Goal: Check status: Check status

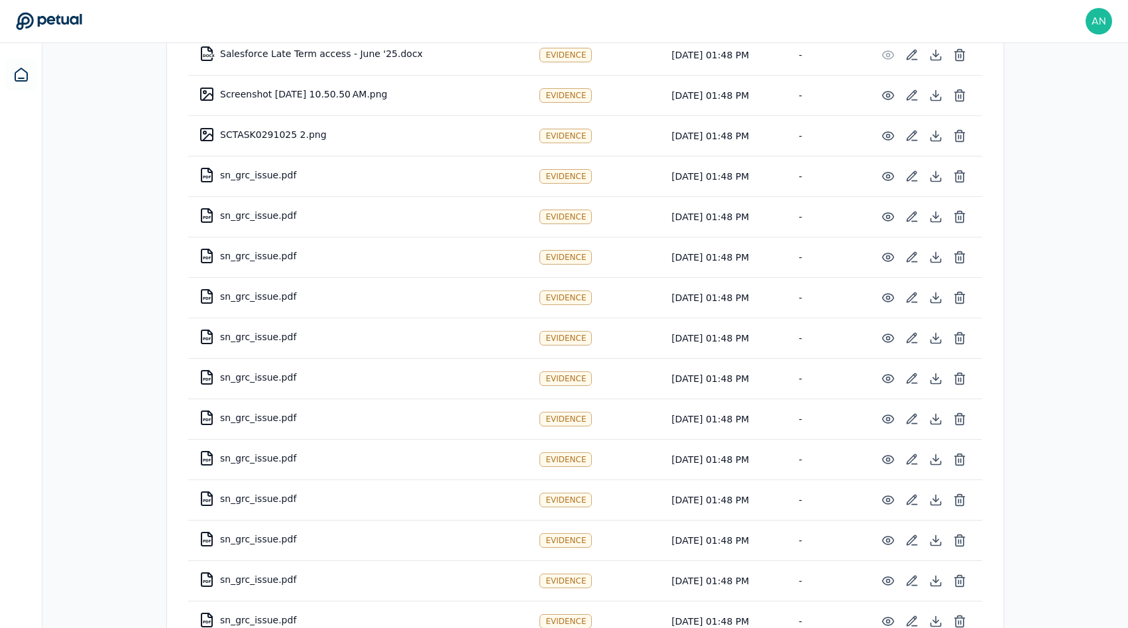
scroll to position [2098, 0]
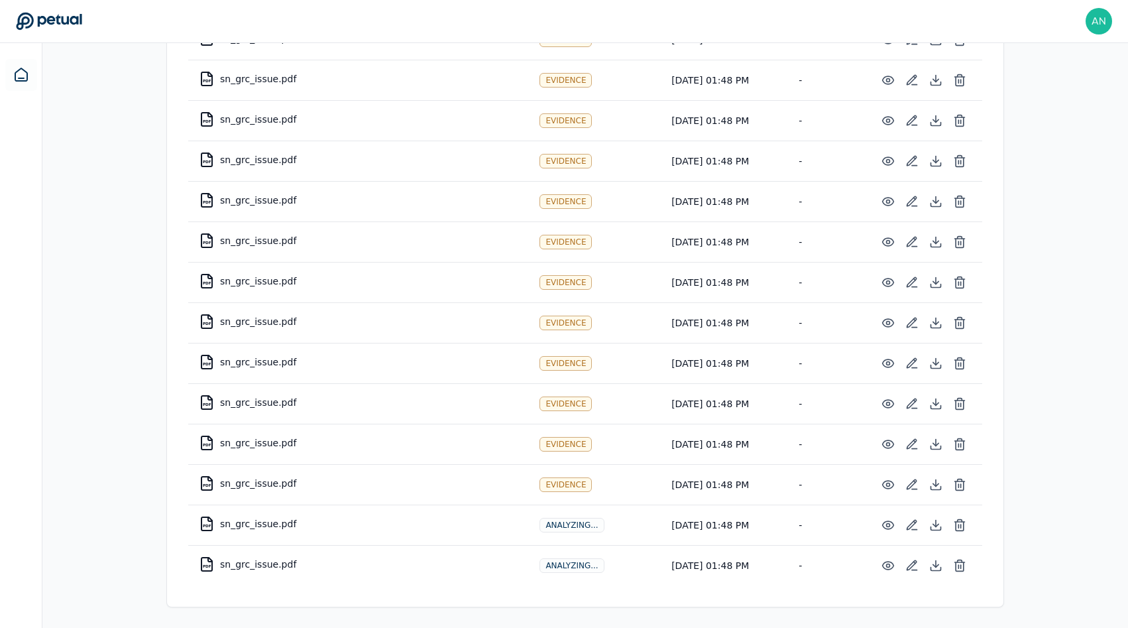
click at [402, 409] on td "PDF sn_grc_issue.pdf" at bounding box center [358, 402] width 341 height 32
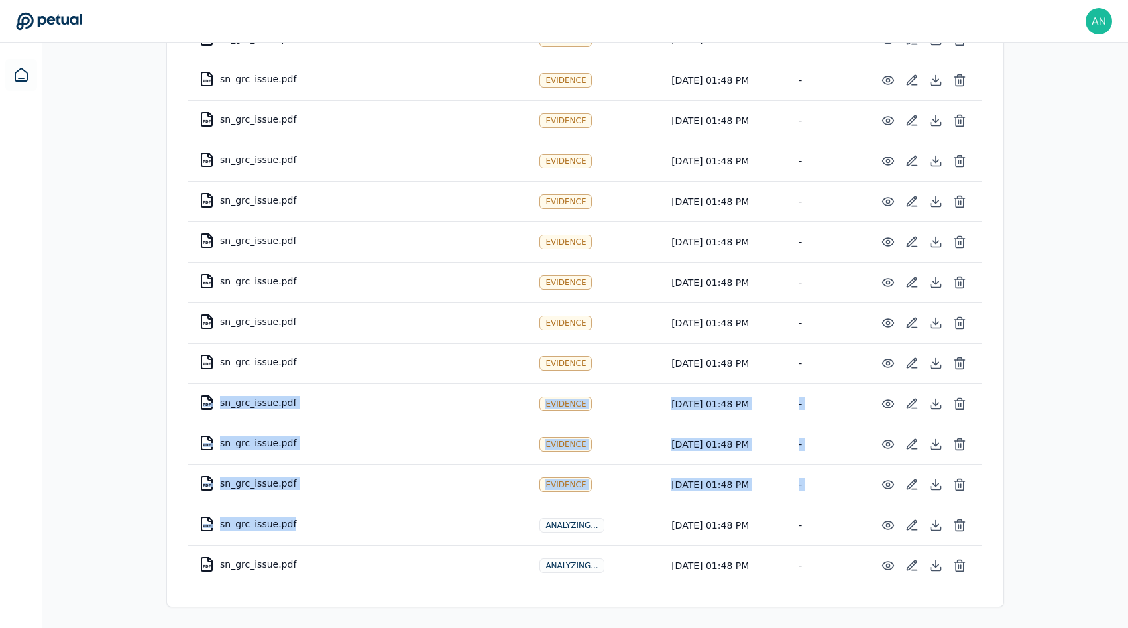
drag, startPoint x: 329, startPoint y: 533, endPoint x: 194, endPoint y: 381, distance: 204.2
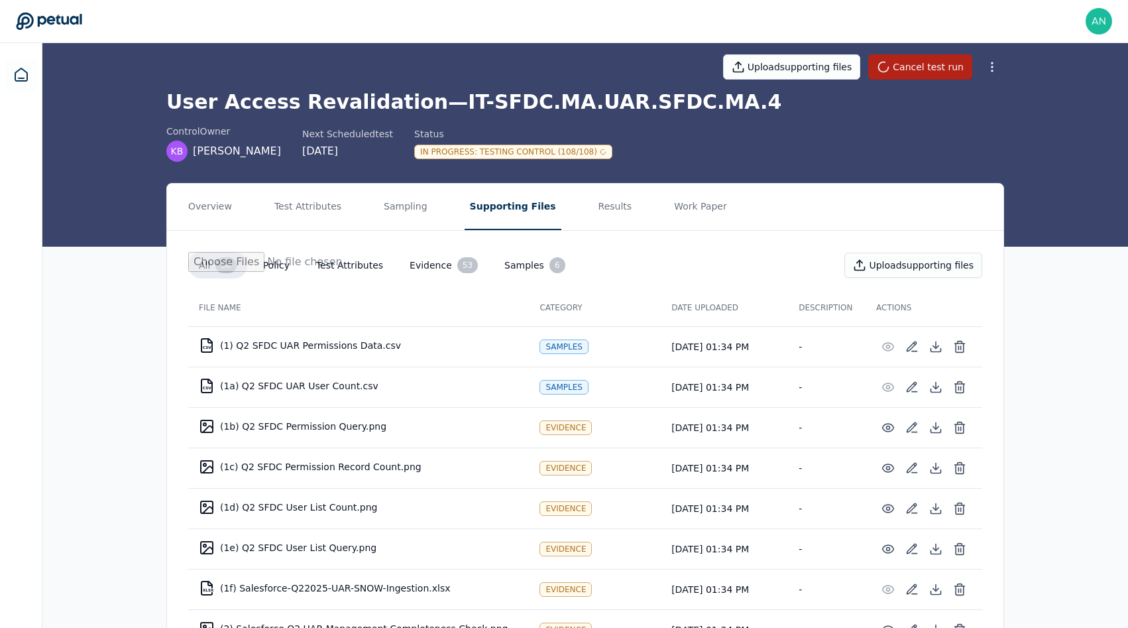
scroll to position [0, 0]
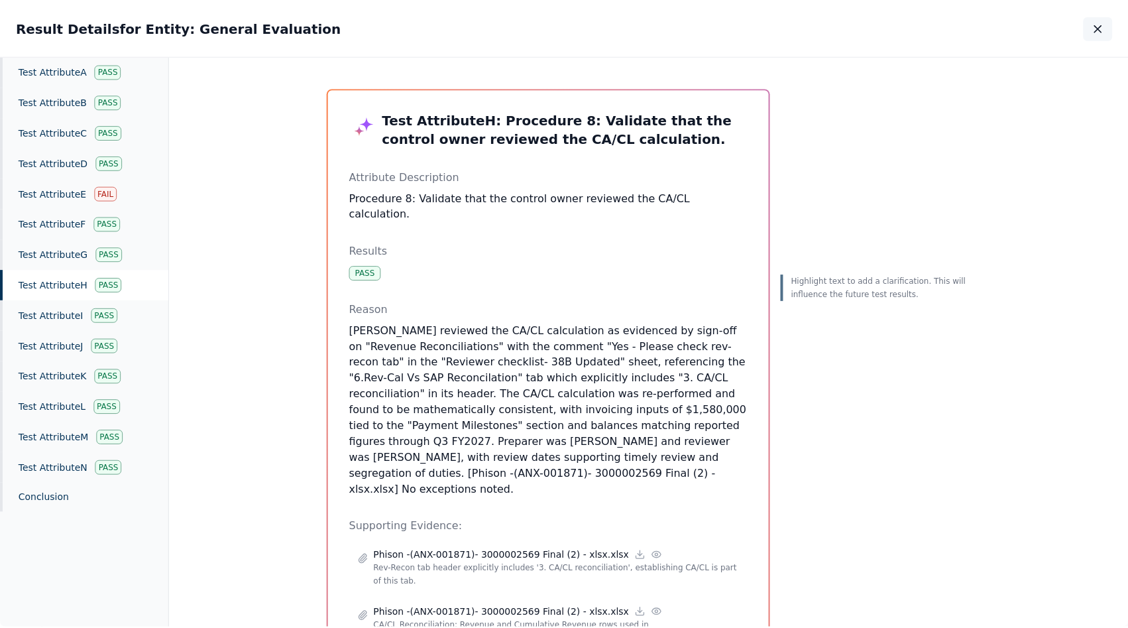
scroll to position [539, 0]
click at [1098, 24] on icon "button" at bounding box center [1102, 27] width 13 height 13
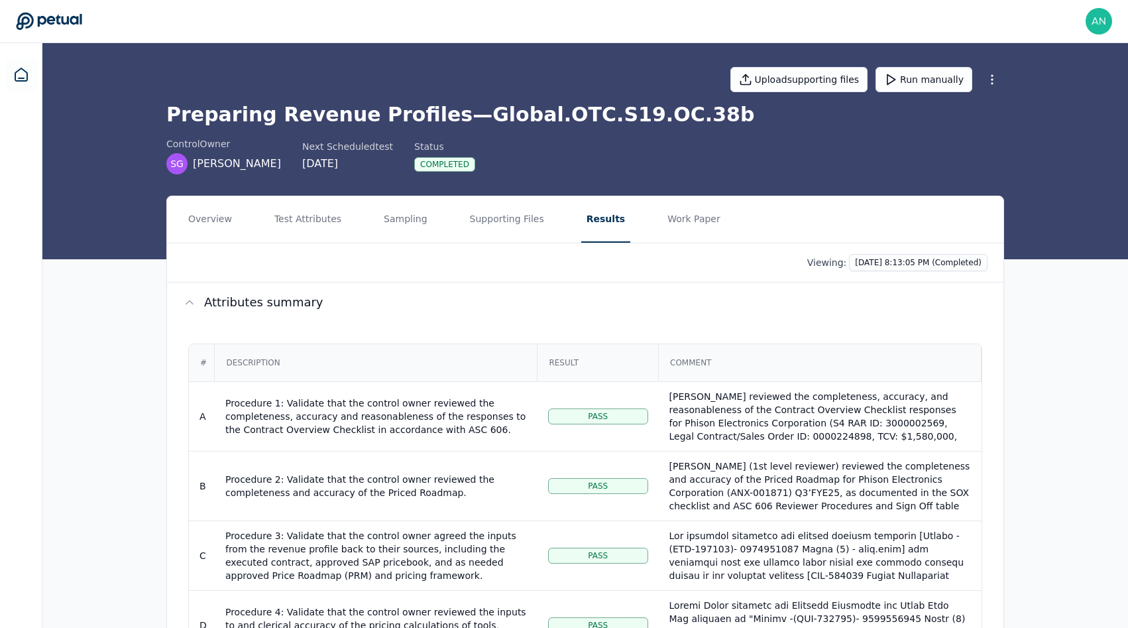
click at [245, 212] on nav "Overview Test Attributes Sampling Supporting Files Results Work Paper" at bounding box center [585, 219] width 836 height 46
click at [231, 221] on button "Overview" at bounding box center [210, 219] width 54 height 46
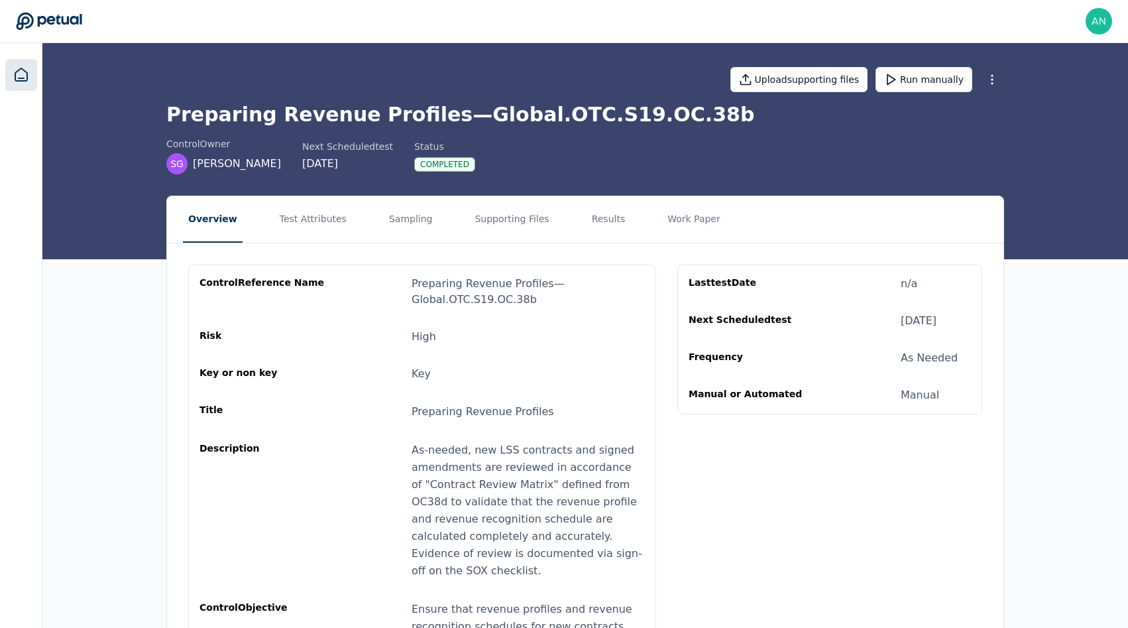
click at [22, 80] on icon at bounding box center [21, 75] width 16 height 16
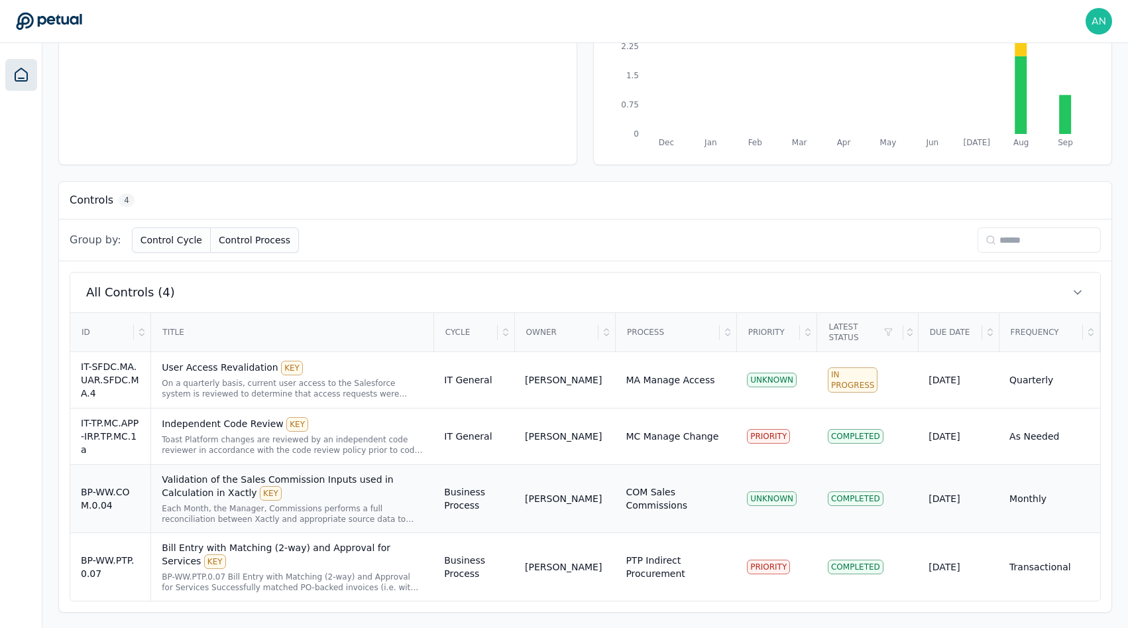
scroll to position [233, 0]
click at [197, 372] on div "User Access Revalidation KEY" at bounding box center [292, 367] width 261 height 15
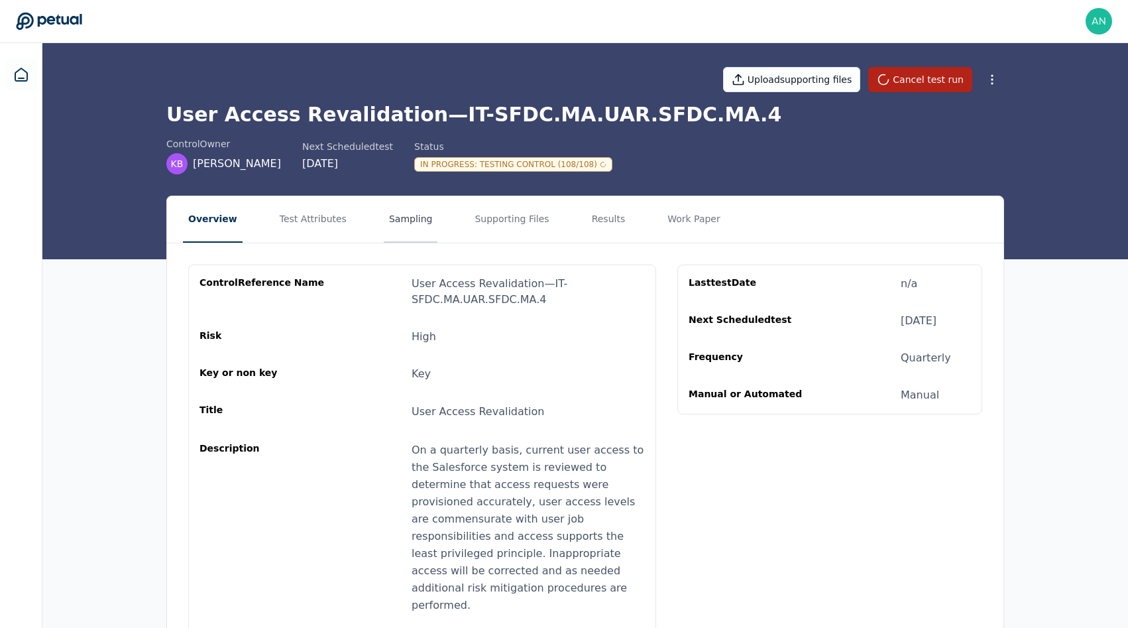
click at [394, 226] on button "Sampling" at bounding box center [411, 219] width 54 height 46
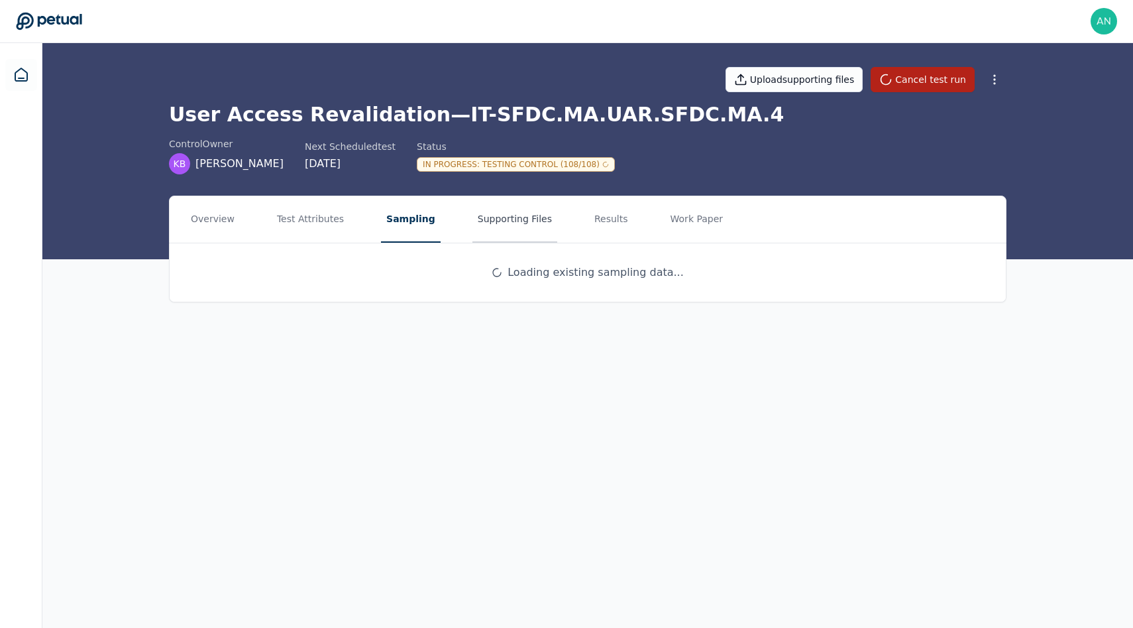
click at [473, 225] on button "Supporting Files" at bounding box center [515, 219] width 85 height 46
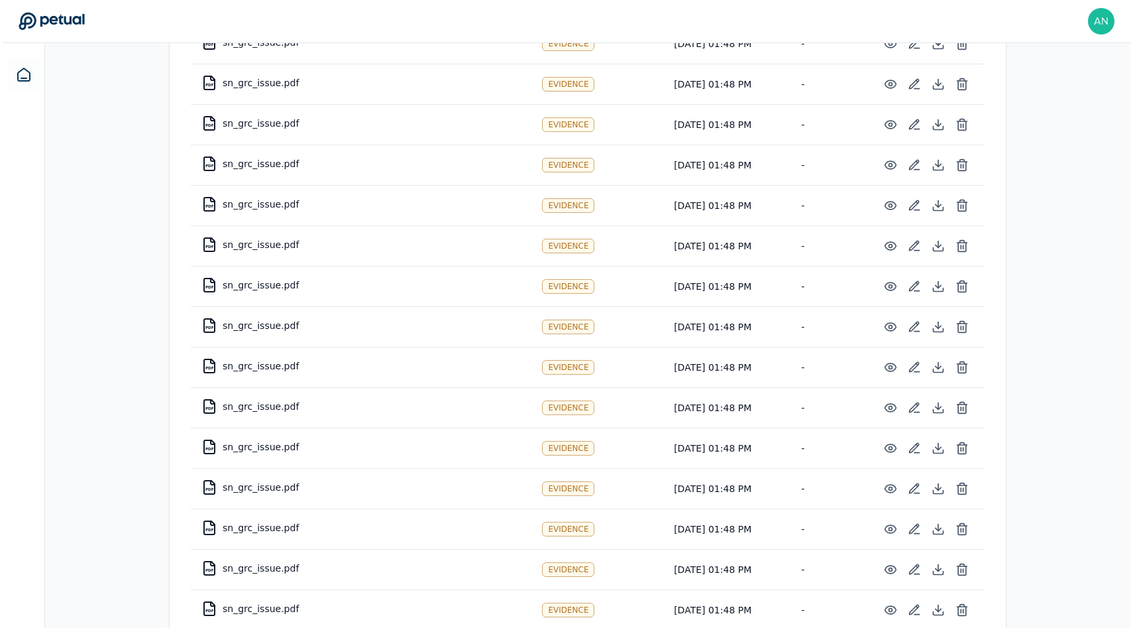
scroll to position [2098, 0]
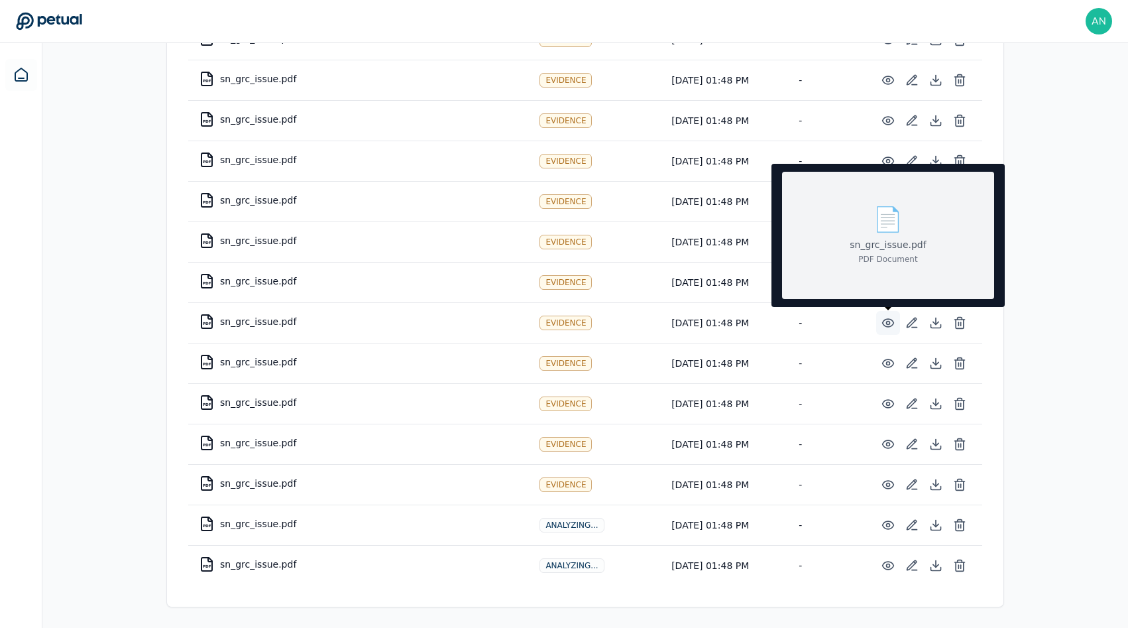
click at [885, 319] on icon at bounding box center [888, 323] width 11 height 8
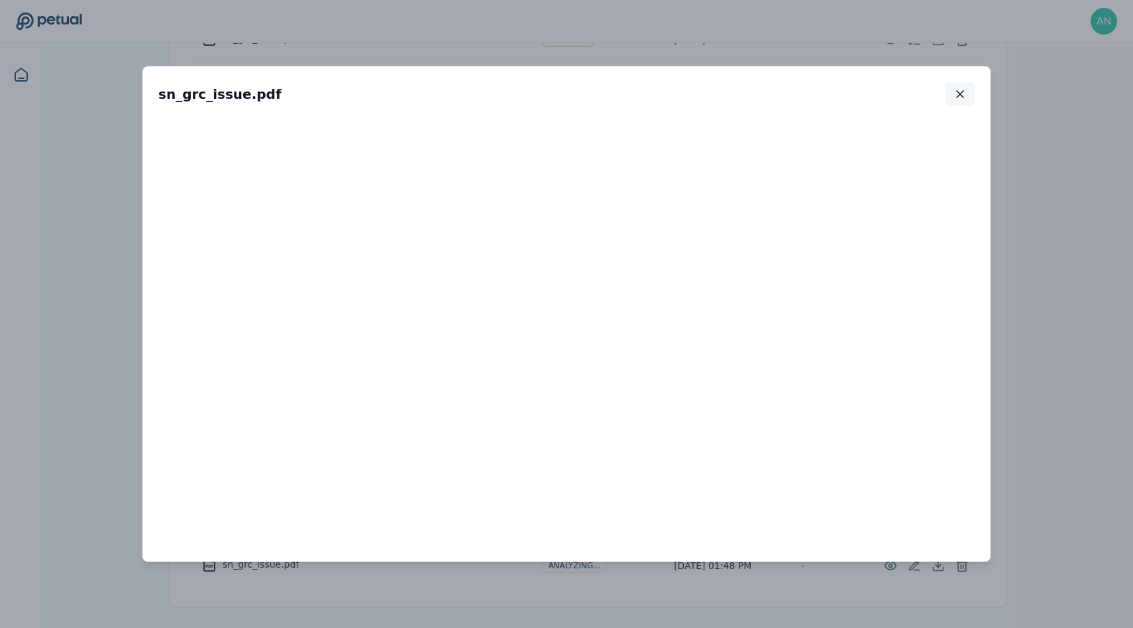
click at [963, 93] on icon "button" at bounding box center [960, 93] width 13 height 13
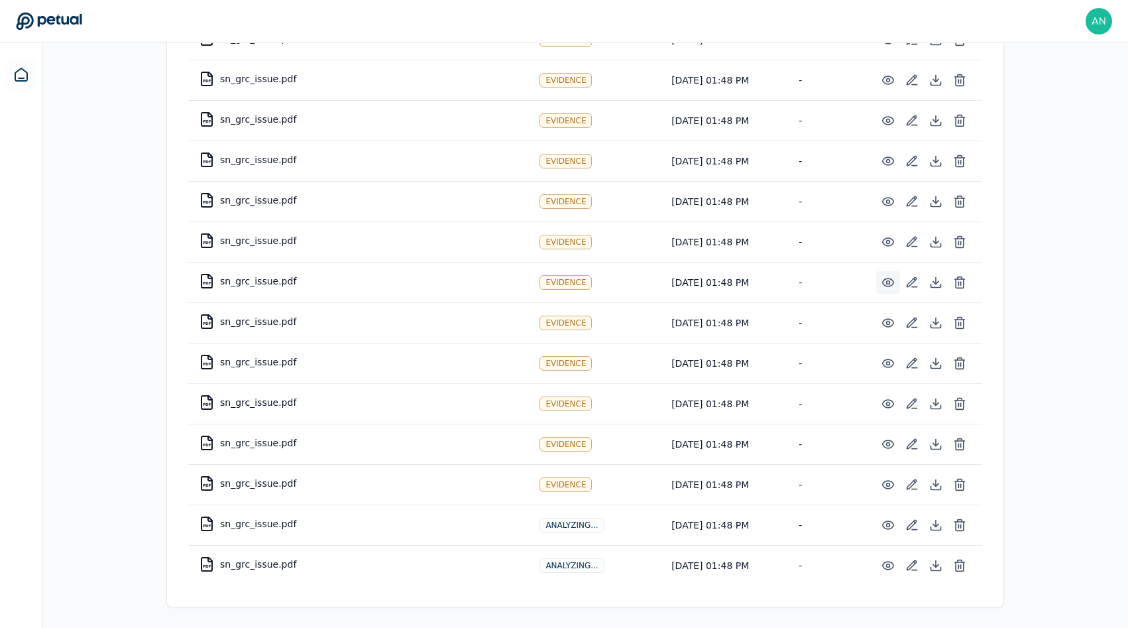
click at [887, 286] on icon at bounding box center [887, 282] width 13 height 13
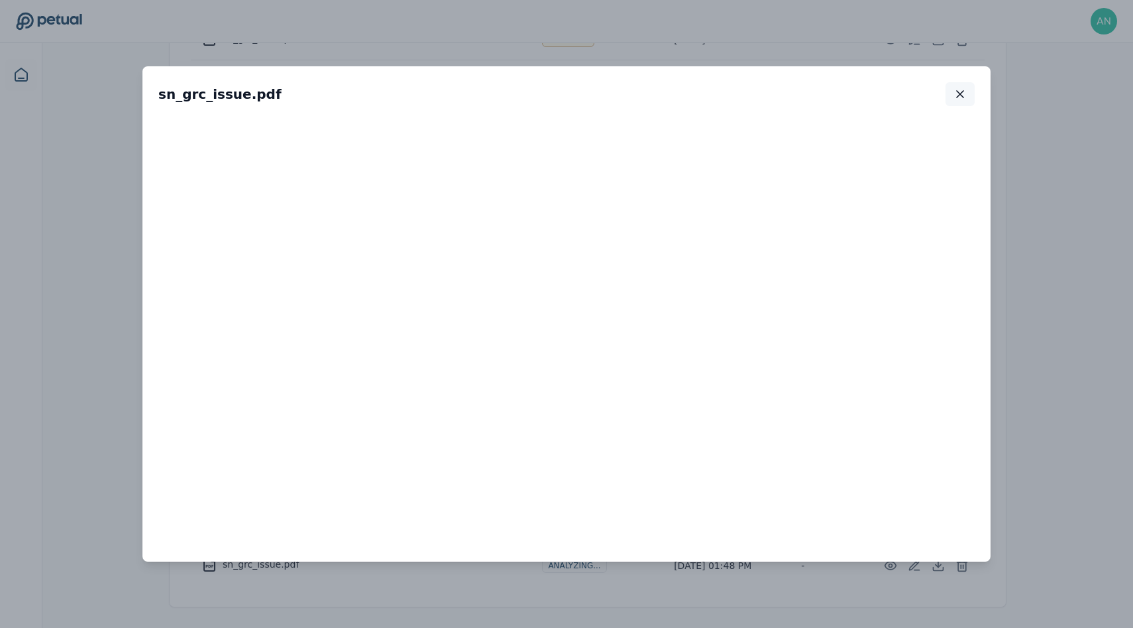
click at [957, 99] on icon "button" at bounding box center [960, 93] width 13 height 13
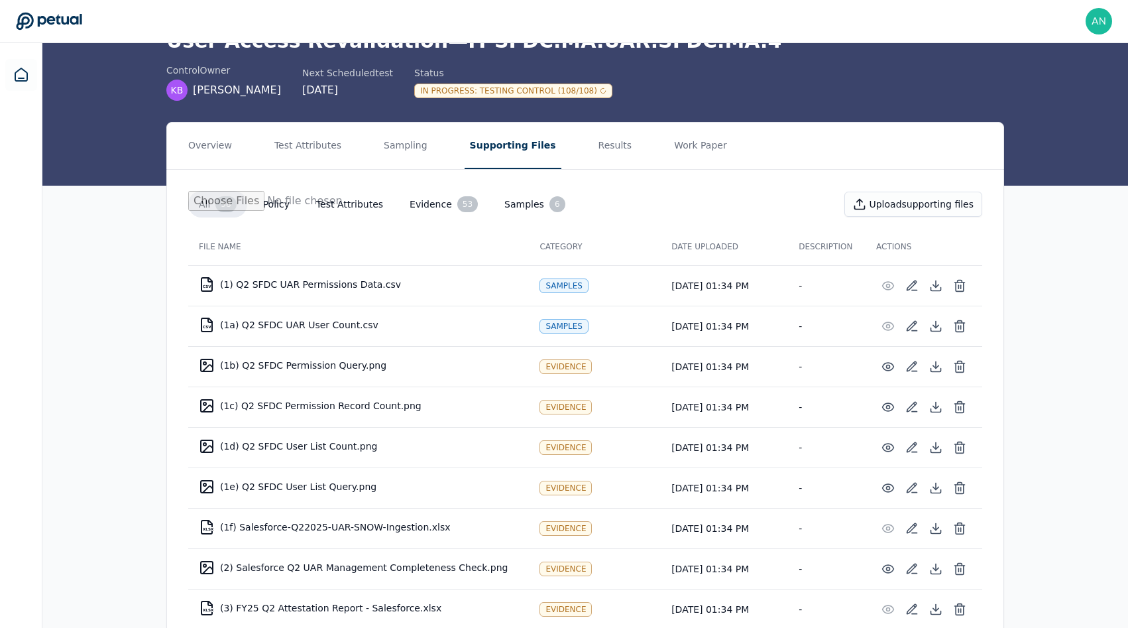
scroll to position [0, 0]
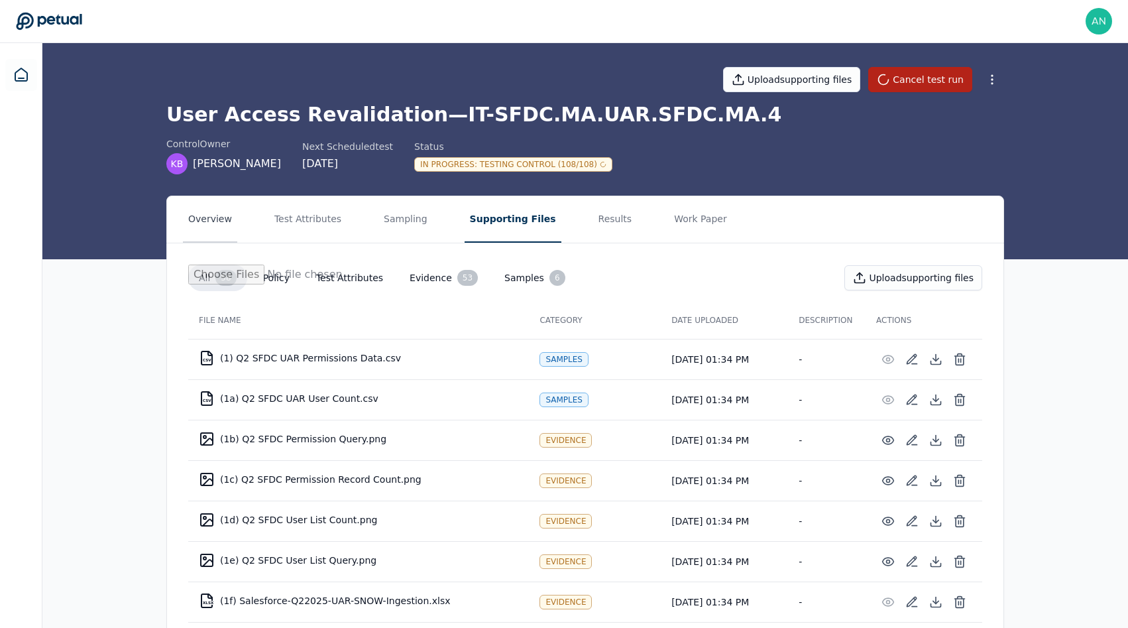
click at [190, 218] on button "Overview" at bounding box center [210, 219] width 54 height 46
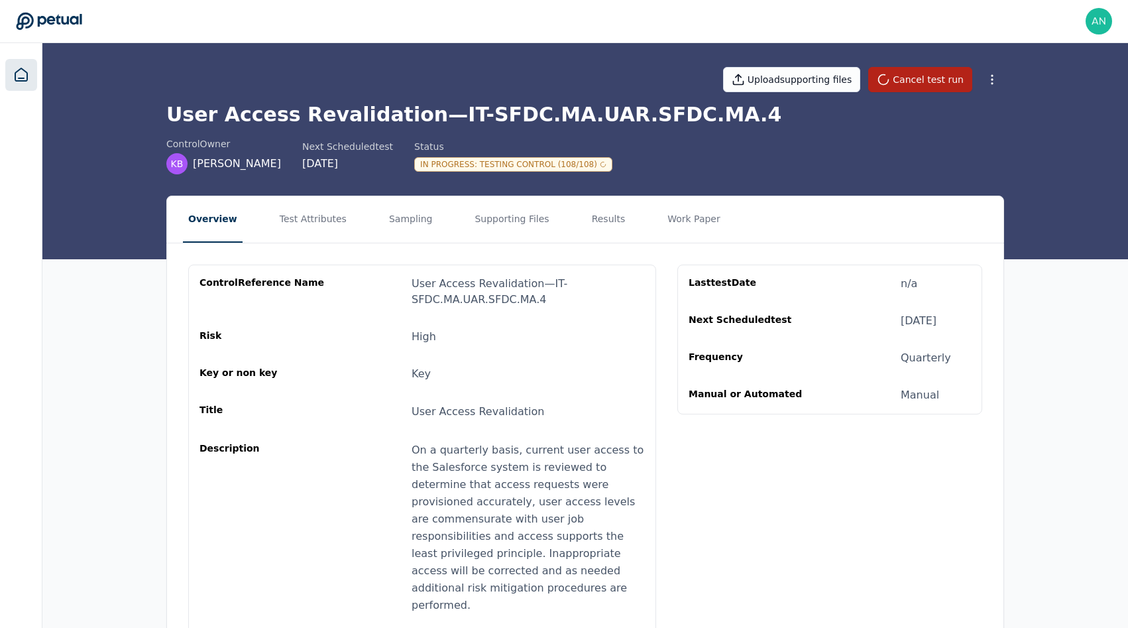
click at [30, 70] on link at bounding box center [21, 75] width 32 height 32
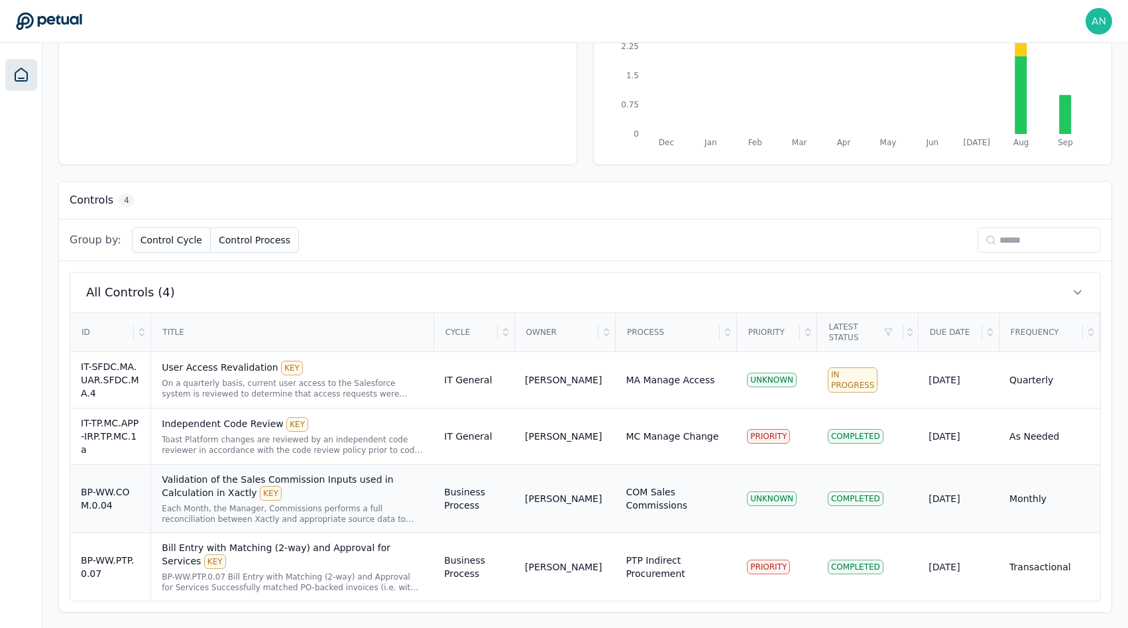
scroll to position [233, 0]
click at [139, 383] on div "IT-SFDC.MA.UAR.SFDC.MA.4" at bounding box center [110, 379] width 59 height 40
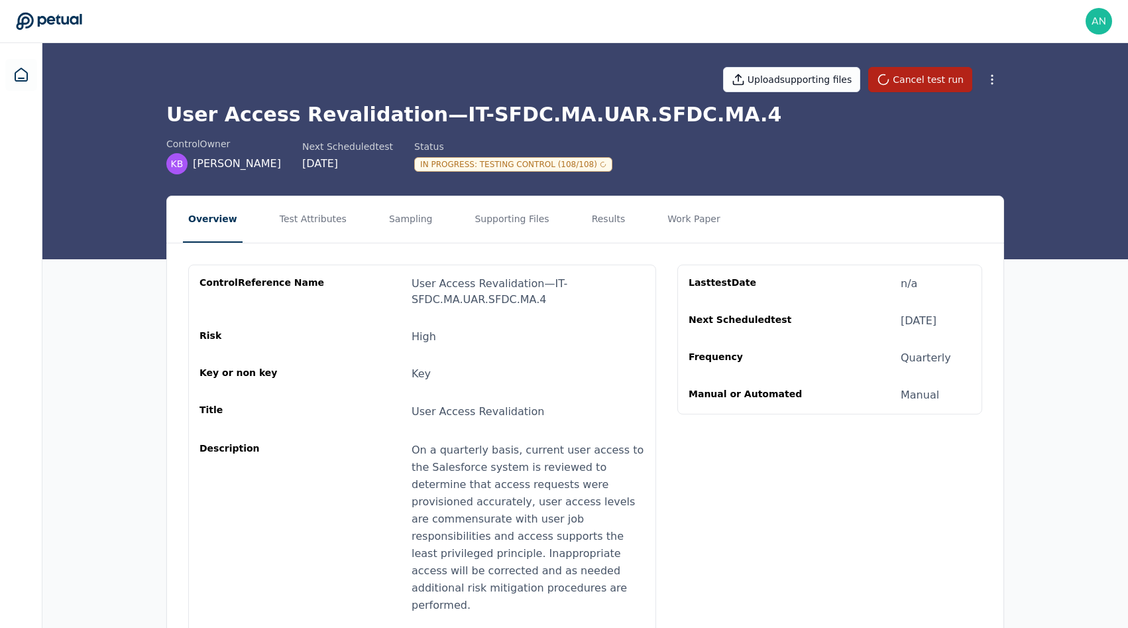
click at [366, 218] on nav "Overview Test Attributes Sampling Supporting Files Results Work Paper" at bounding box center [585, 219] width 836 height 46
click at [498, 223] on button "Supporting Files" at bounding box center [511, 219] width 85 height 46
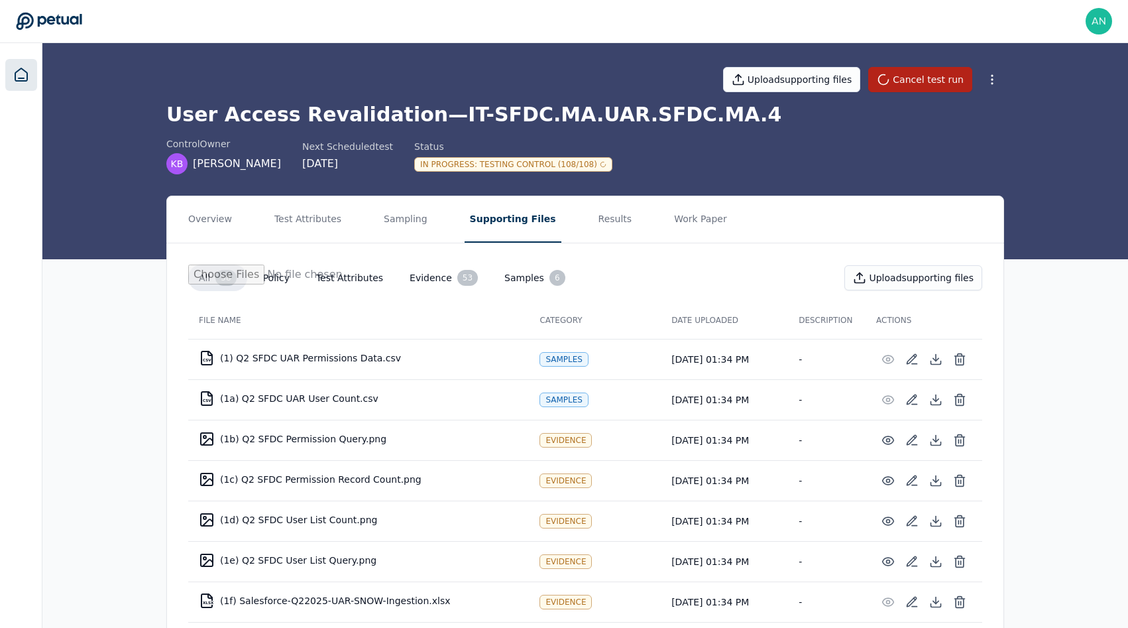
click at [19, 78] on icon at bounding box center [21, 74] width 12 height 13
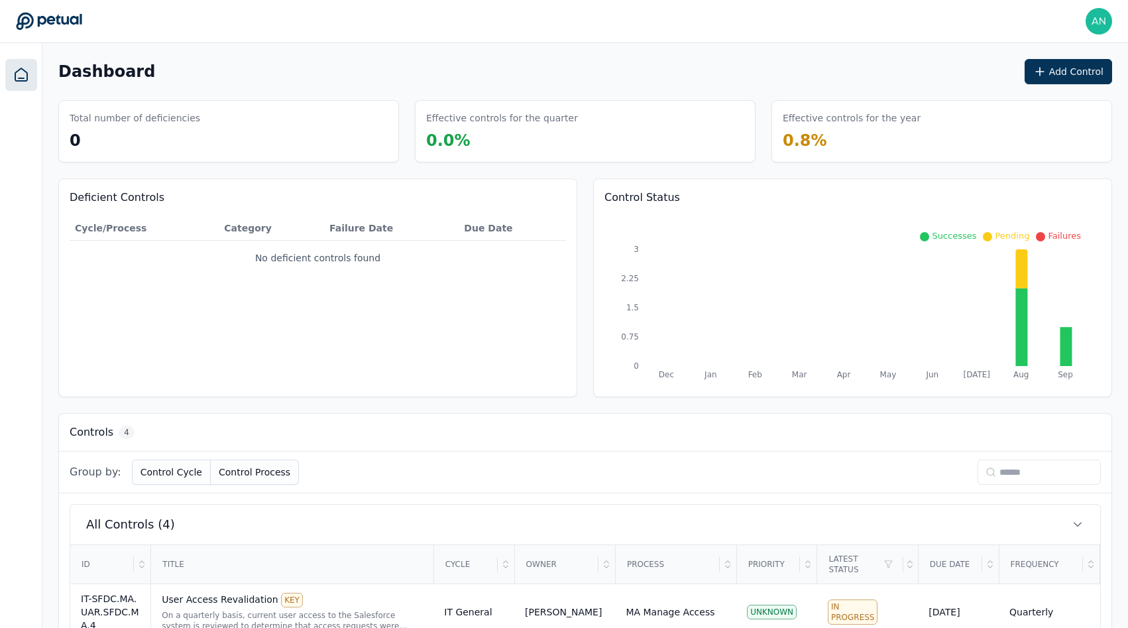
scroll to position [233, 0]
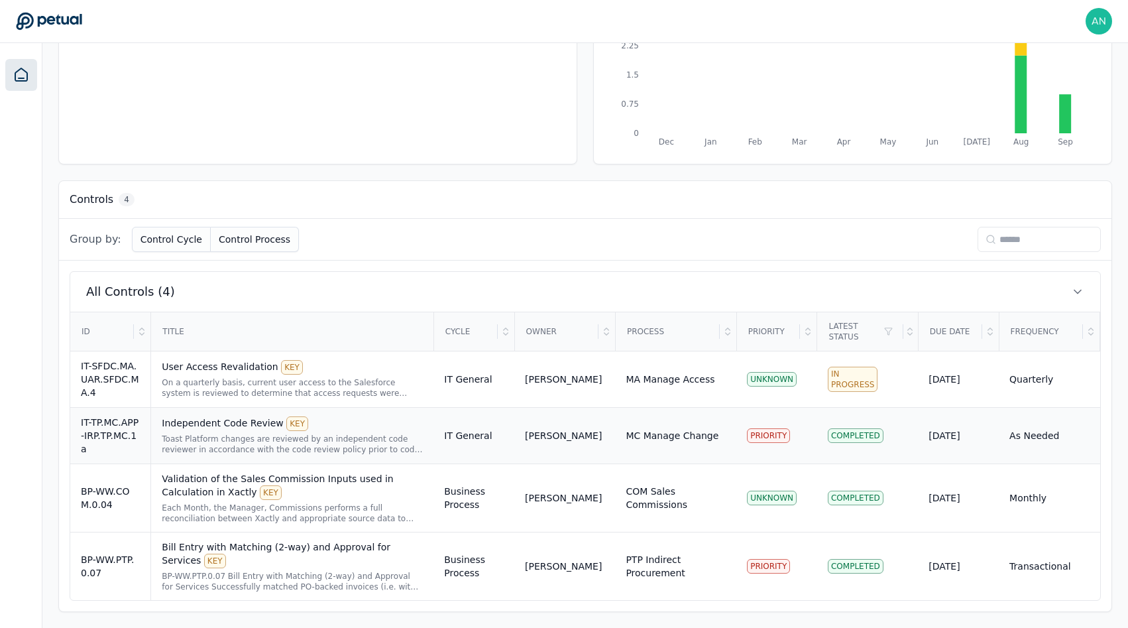
click at [123, 431] on div "IT-TP.MC.APP-IRP.TP.MC.1a" at bounding box center [110, 436] width 59 height 40
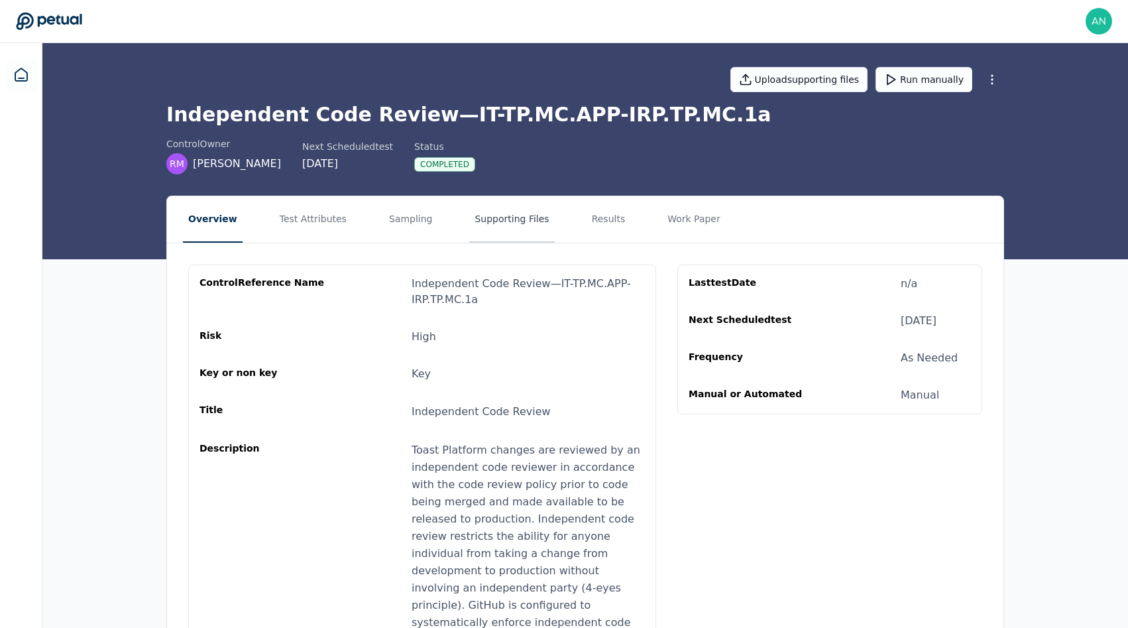
click at [490, 223] on button "Supporting Files" at bounding box center [511, 219] width 85 height 46
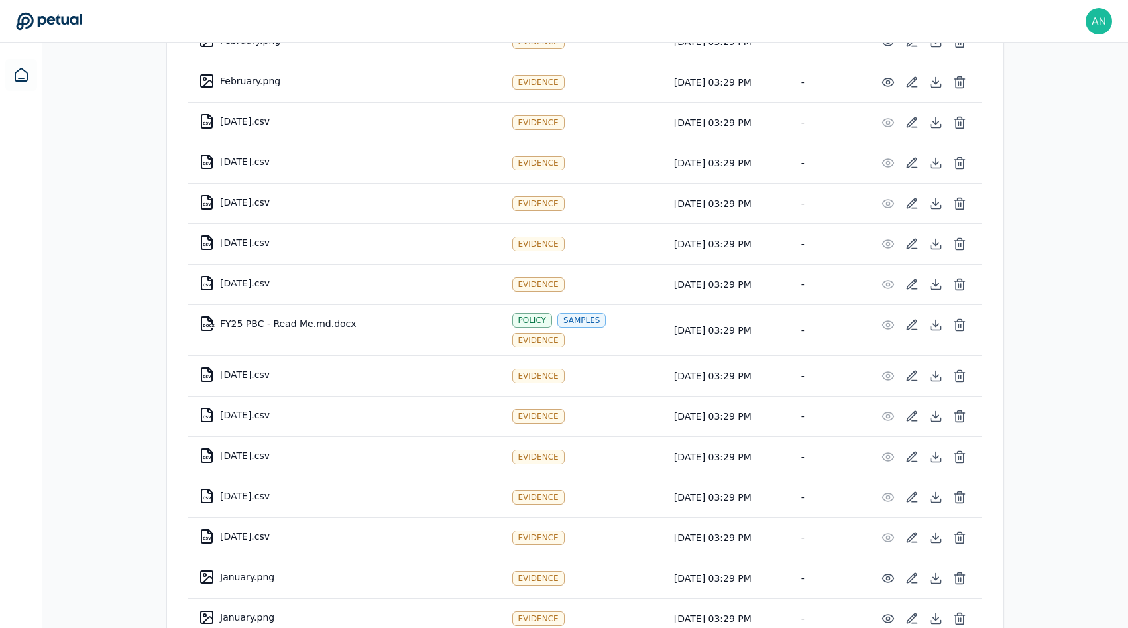
scroll to position [2108, 0]
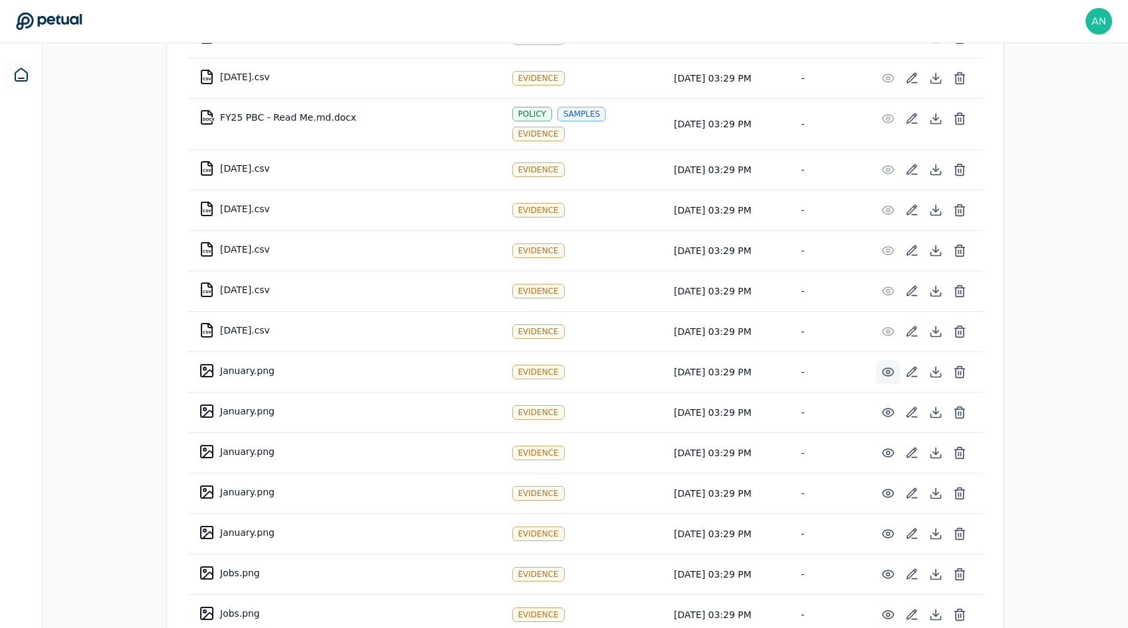
click at [881, 372] on button at bounding box center [888, 372] width 24 height 24
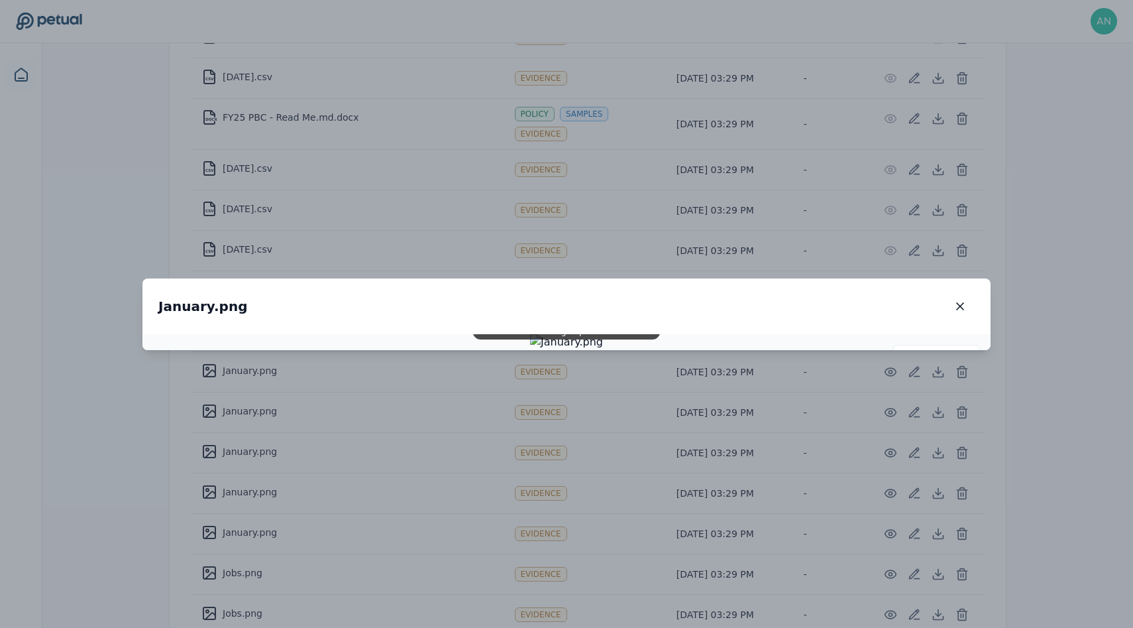
click at [1111, 409] on div "January.png January.png 100 % Scroll to zoom • Drag to pan when zoomed" at bounding box center [566, 314] width 1133 height 628
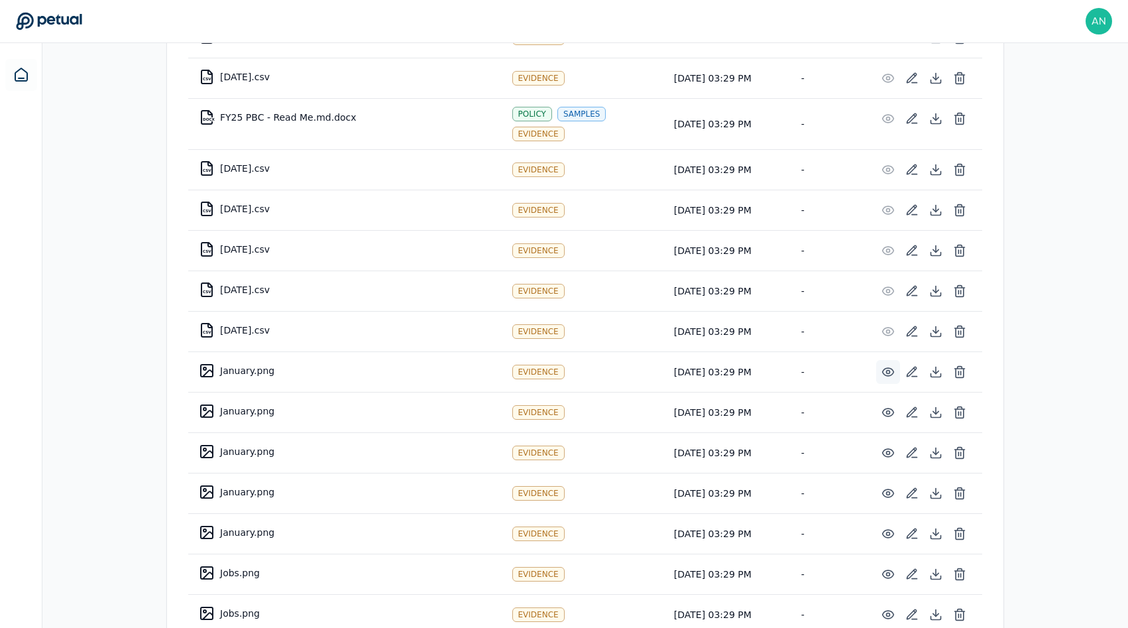
click at [889, 370] on circle at bounding box center [888, 371] width 3 height 3
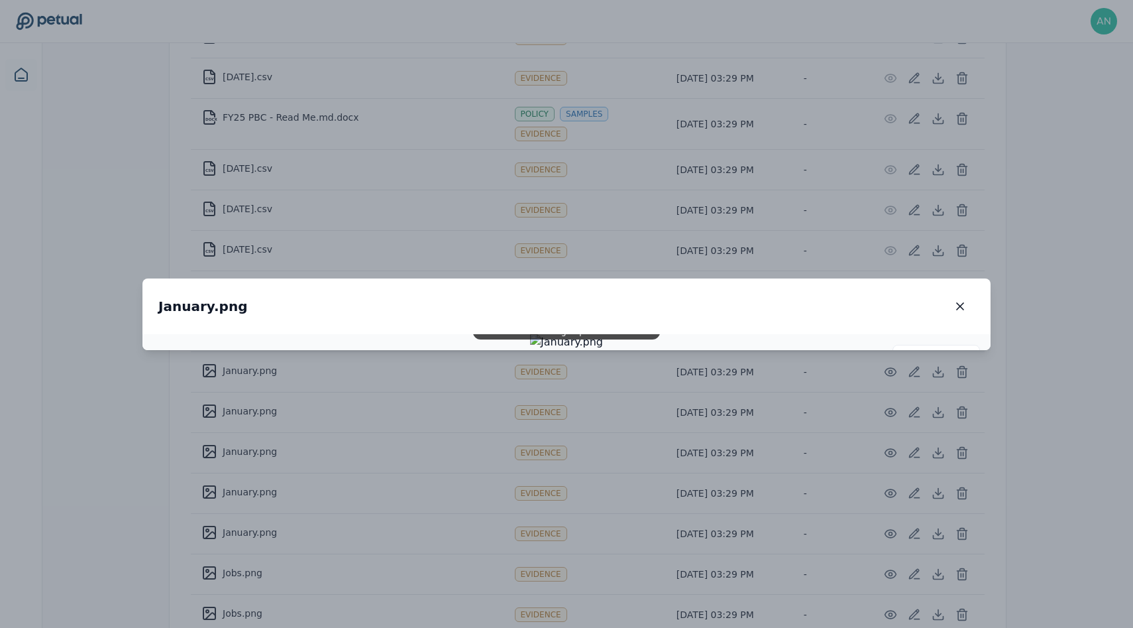
click at [1076, 361] on div "January.png January.png 100 % Scroll to zoom • Drag to pan when zoomed" at bounding box center [566, 314] width 1133 height 628
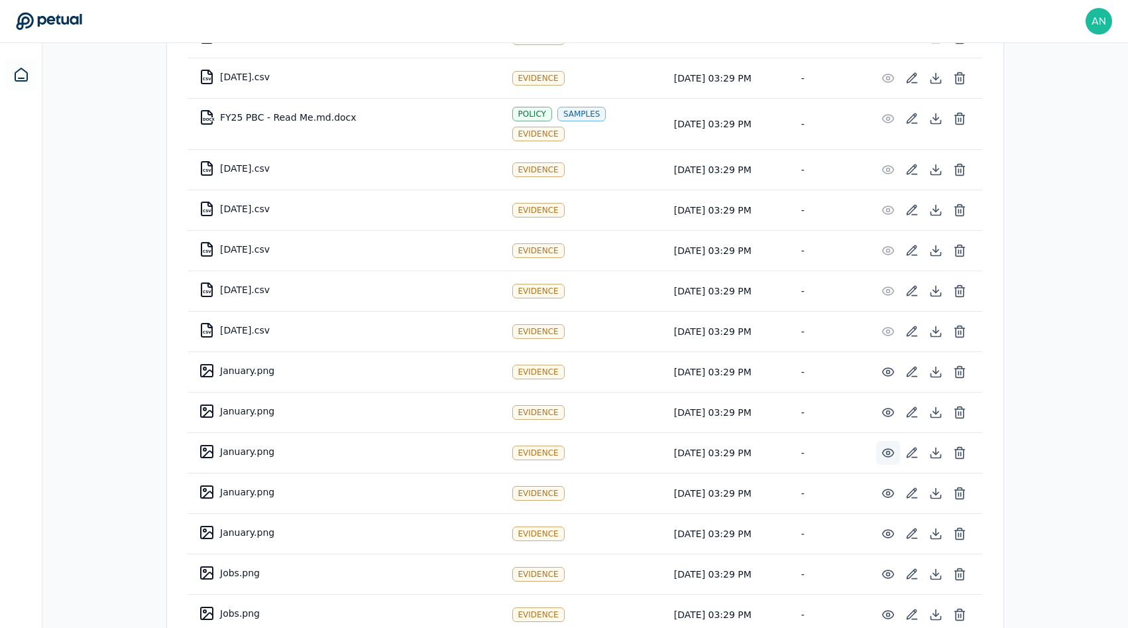
click at [889, 451] on circle at bounding box center [888, 452] width 3 height 3
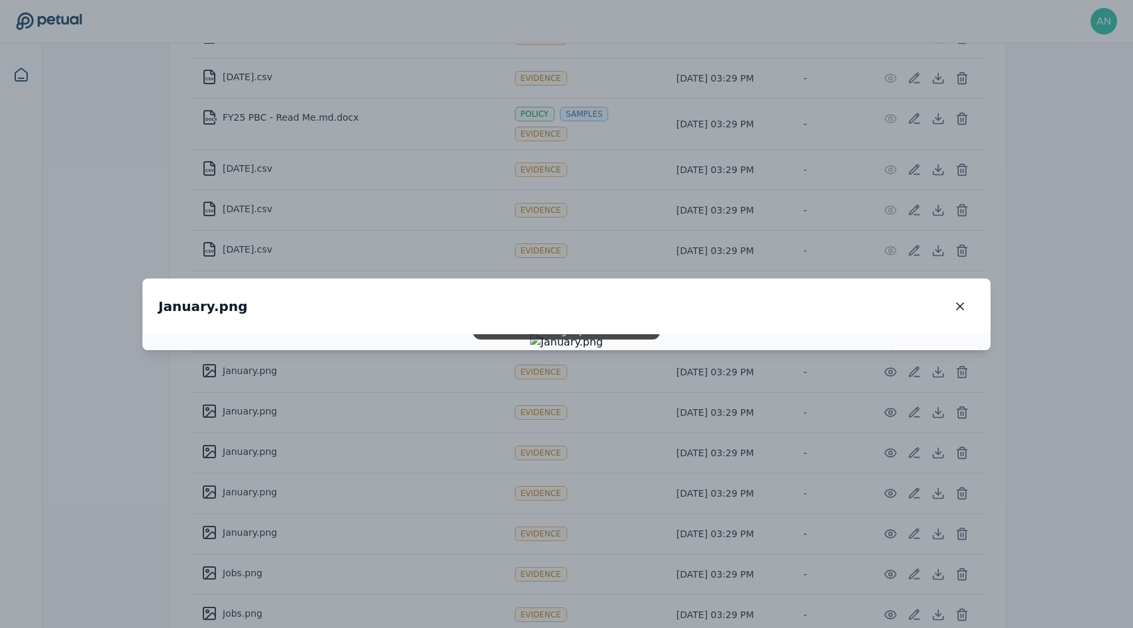
click at [1037, 428] on div "January.png January.png 100 % Scroll to zoom • Drag to pan when zoomed" at bounding box center [566, 314] width 1133 height 628
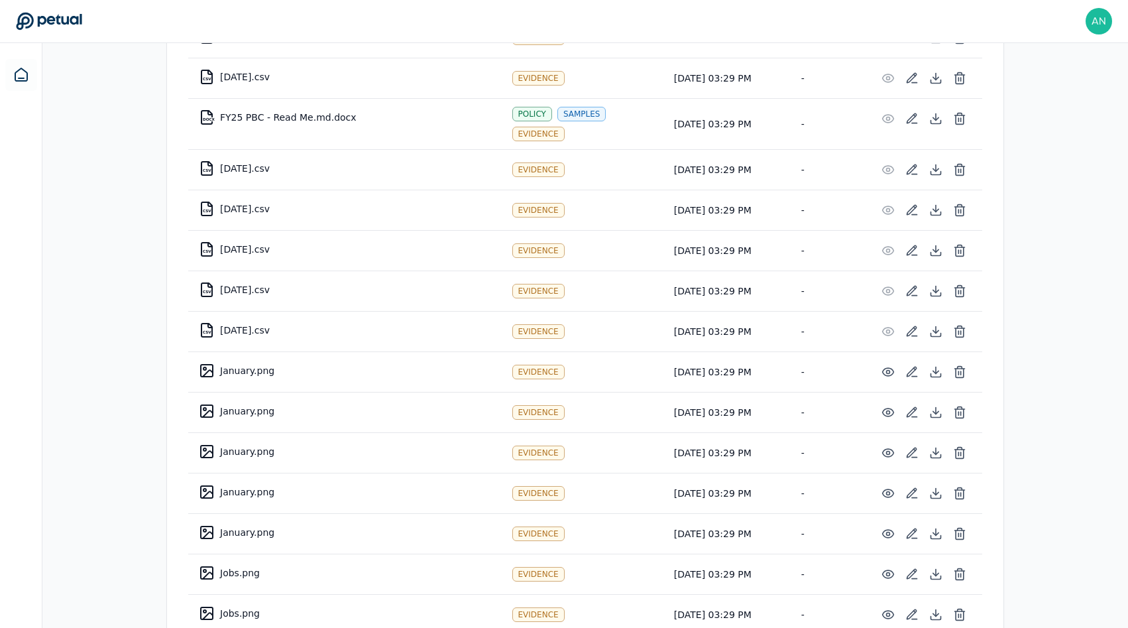
click at [883, 581] on td at bounding box center [924, 574] width 117 height 40
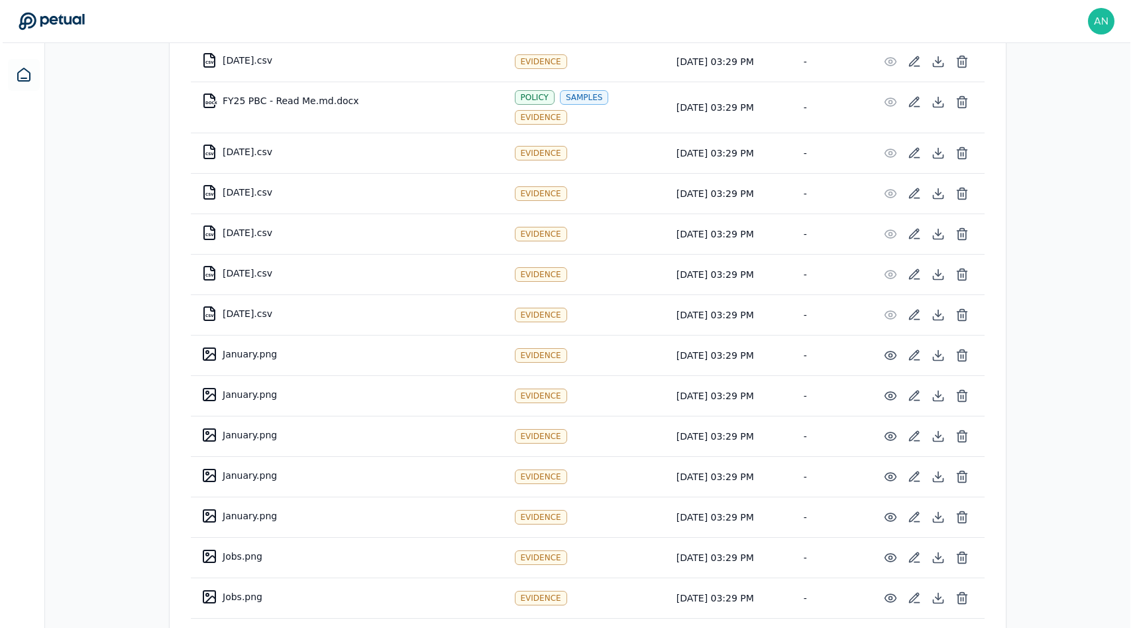
scroll to position [2133, 0]
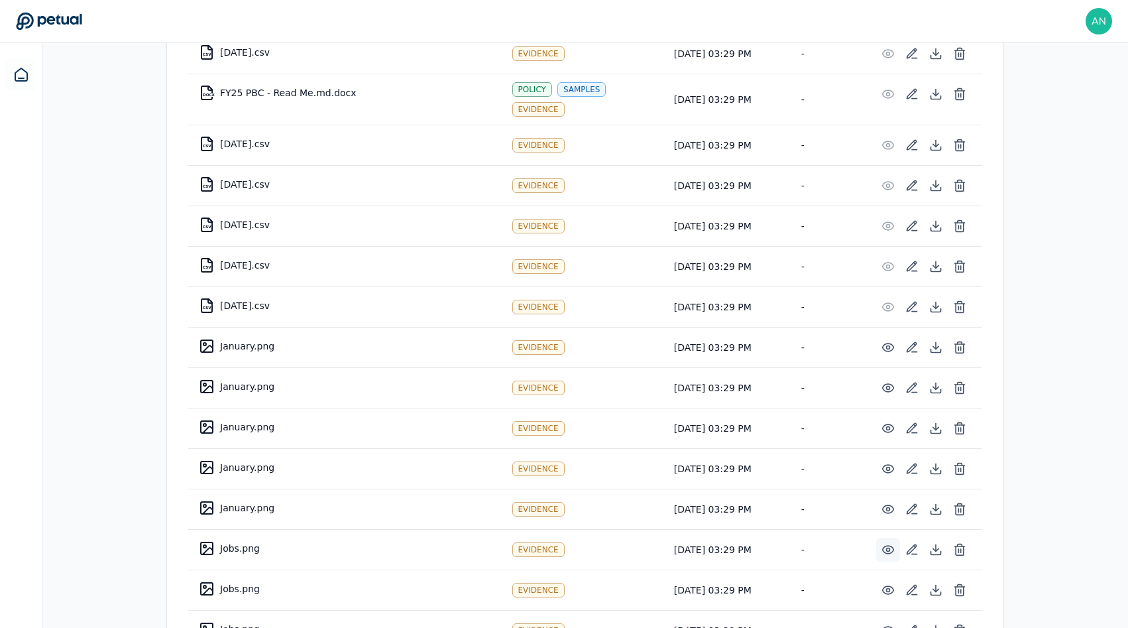
click at [878, 537] on button at bounding box center [888, 549] width 24 height 24
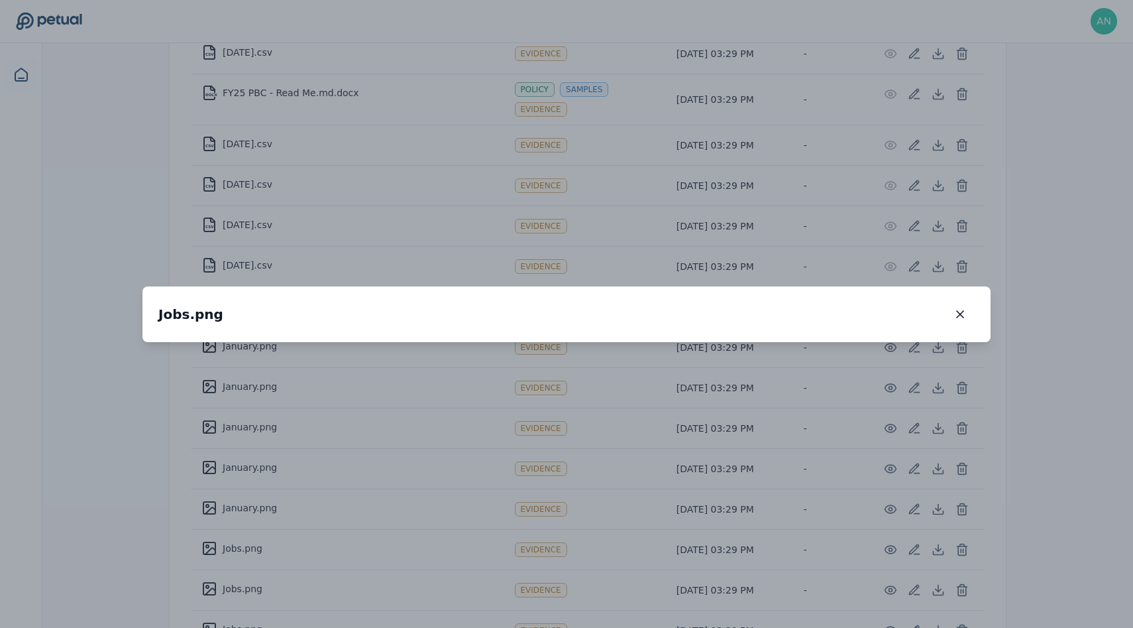
click at [867, 588] on div "Jobs.png Jobs.png 100 % Scroll to zoom • Drag to pan when zoomed" at bounding box center [566, 314] width 1133 height 628
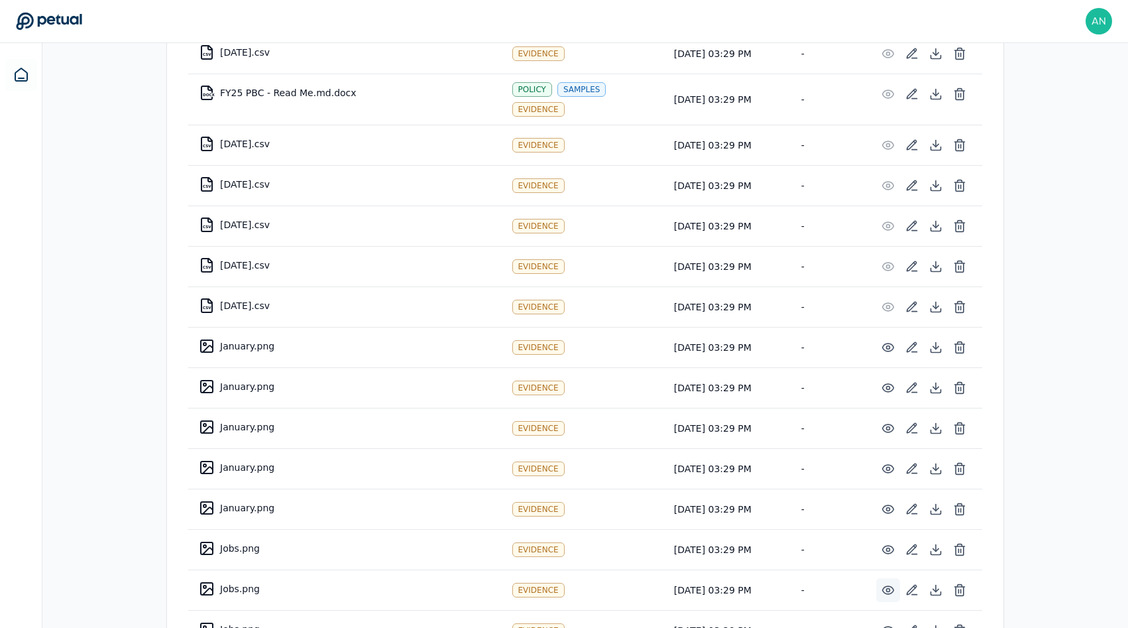
click at [889, 586] on icon at bounding box center [888, 590] width 11 height 8
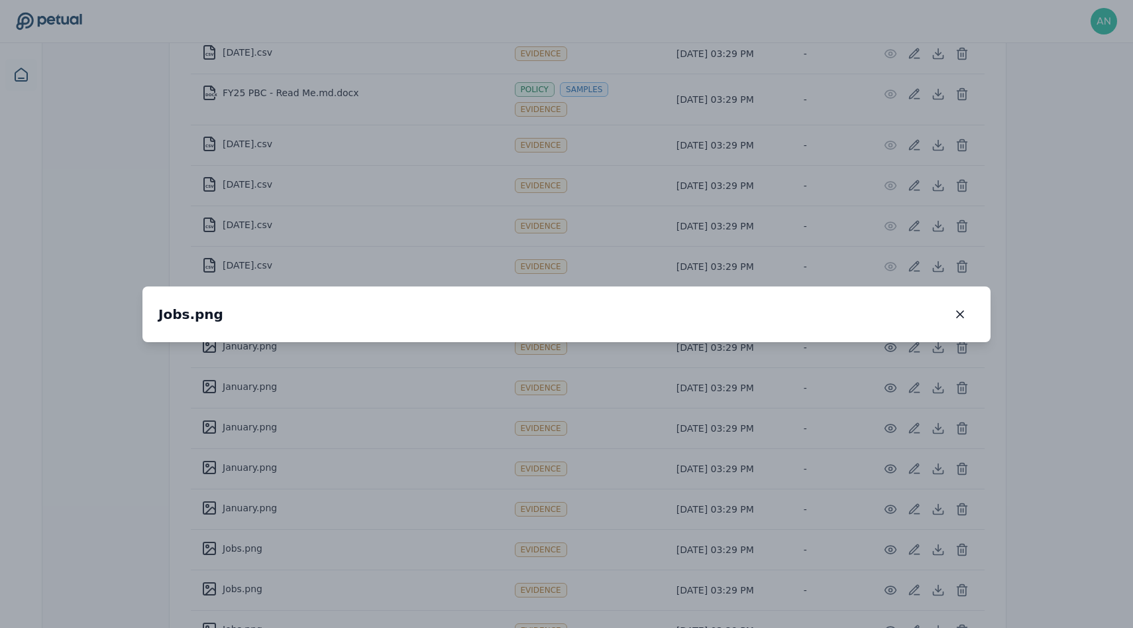
click at [879, 591] on div "Jobs.png Jobs.png 100 % Scroll to zoom • Drag to pan when zoomed" at bounding box center [566, 314] width 1133 height 628
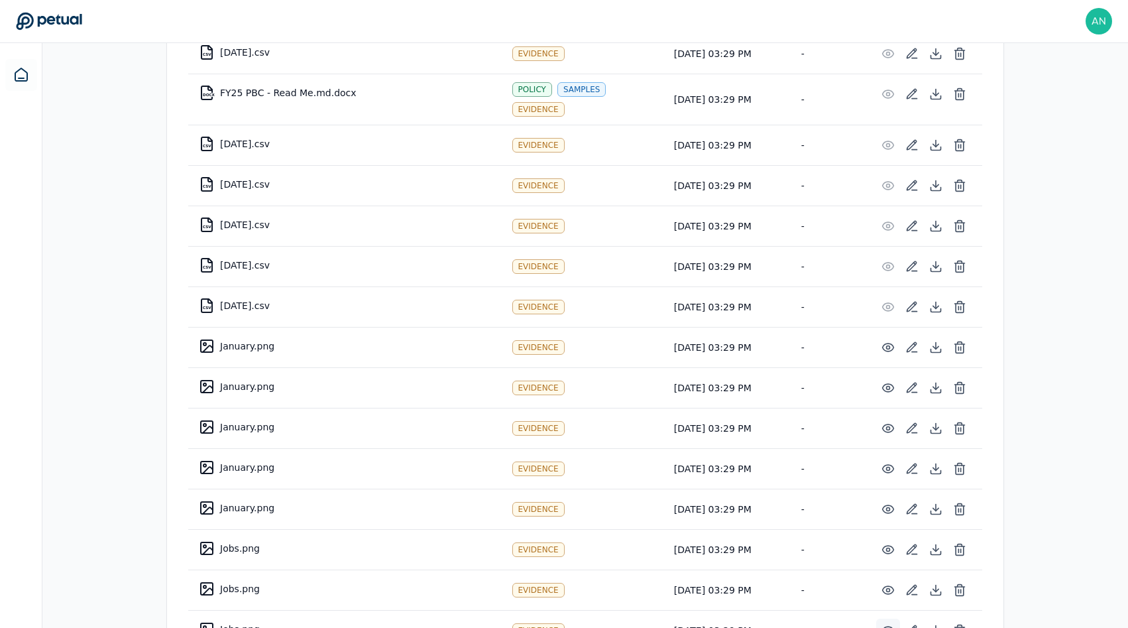
click at [886, 624] on icon at bounding box center [887, 630] width 13 height 13
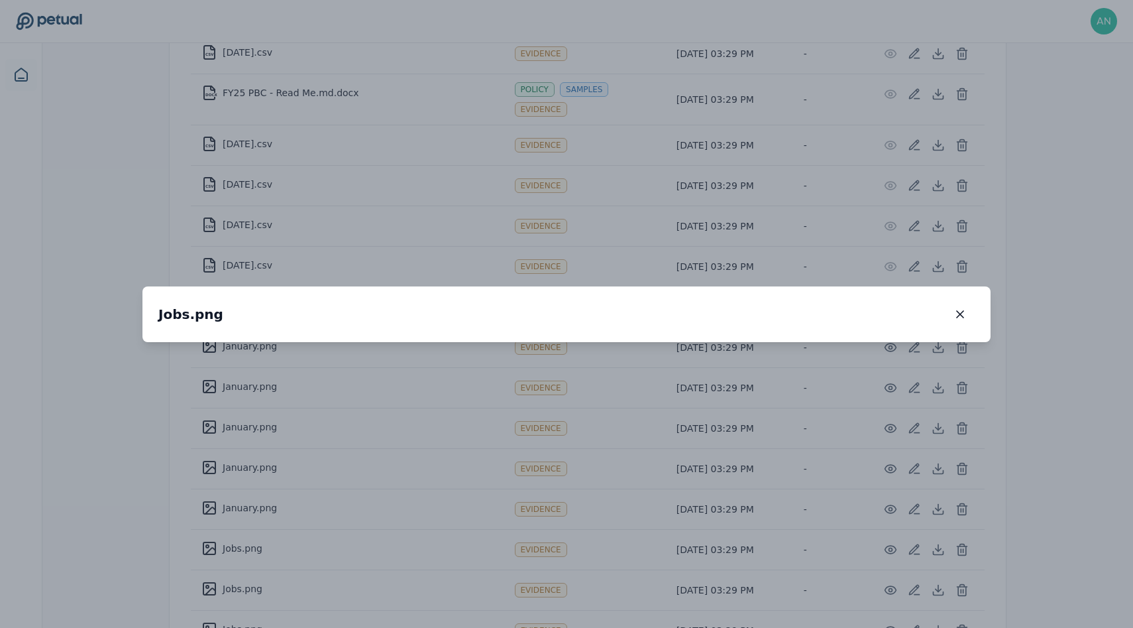
click at [784, 567] on div "Jobs.png Jobs.png 100 % Scroll to zoom • Drag to pan when zoomed" at bounding box center [566, 314] width 1133 height 628
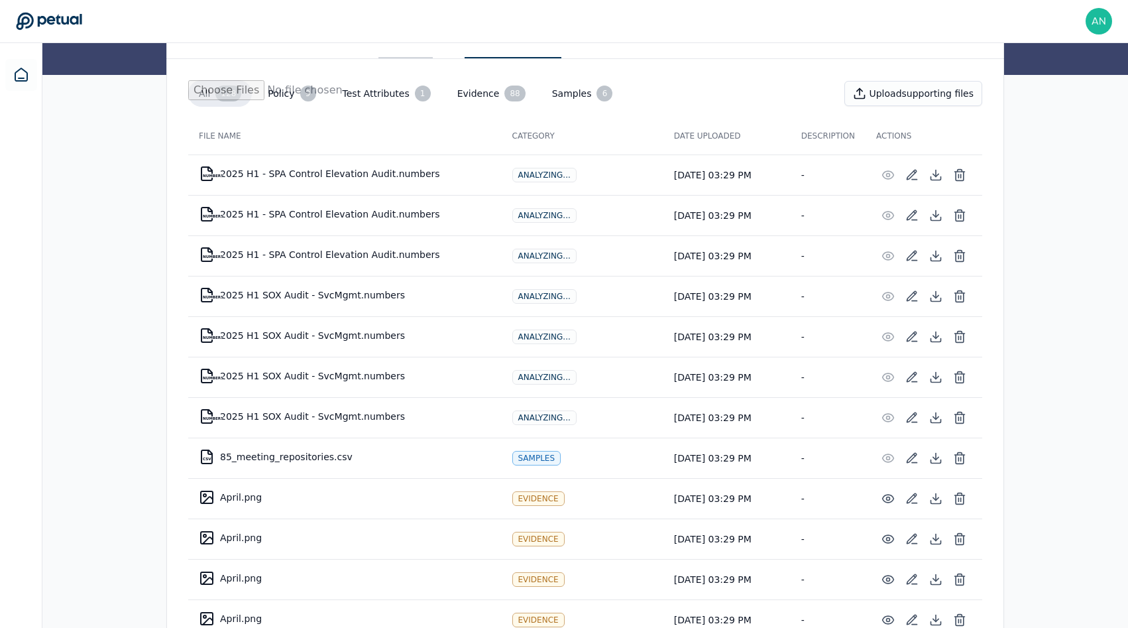
scroll to position [0, 0]
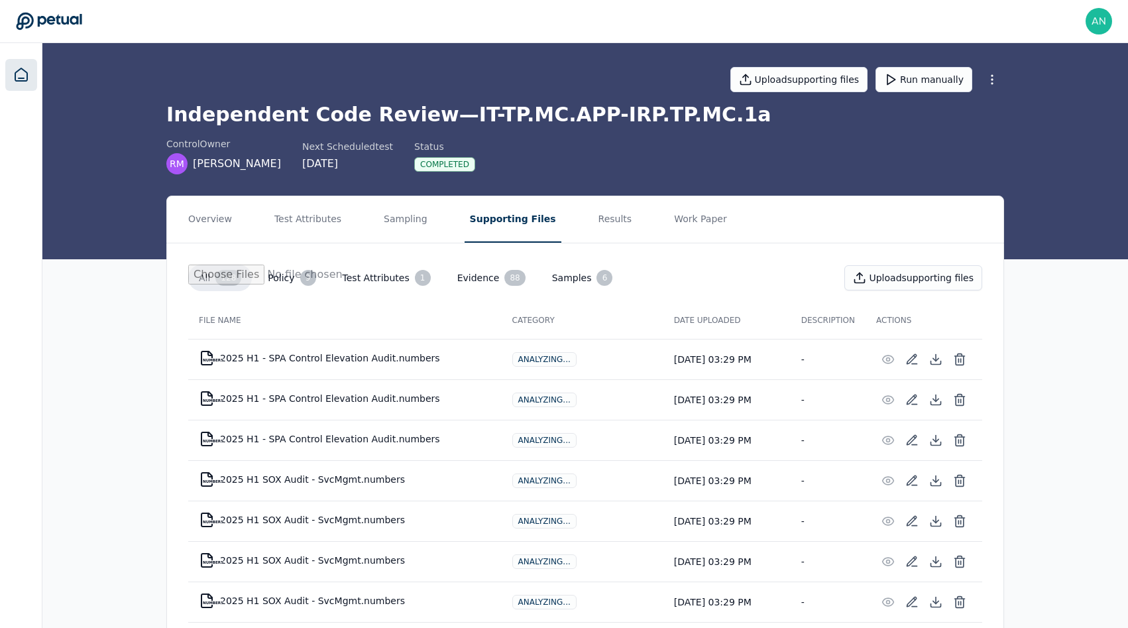
click at [28, 86] on link at bounding box center [21, 75] width 32 height 32
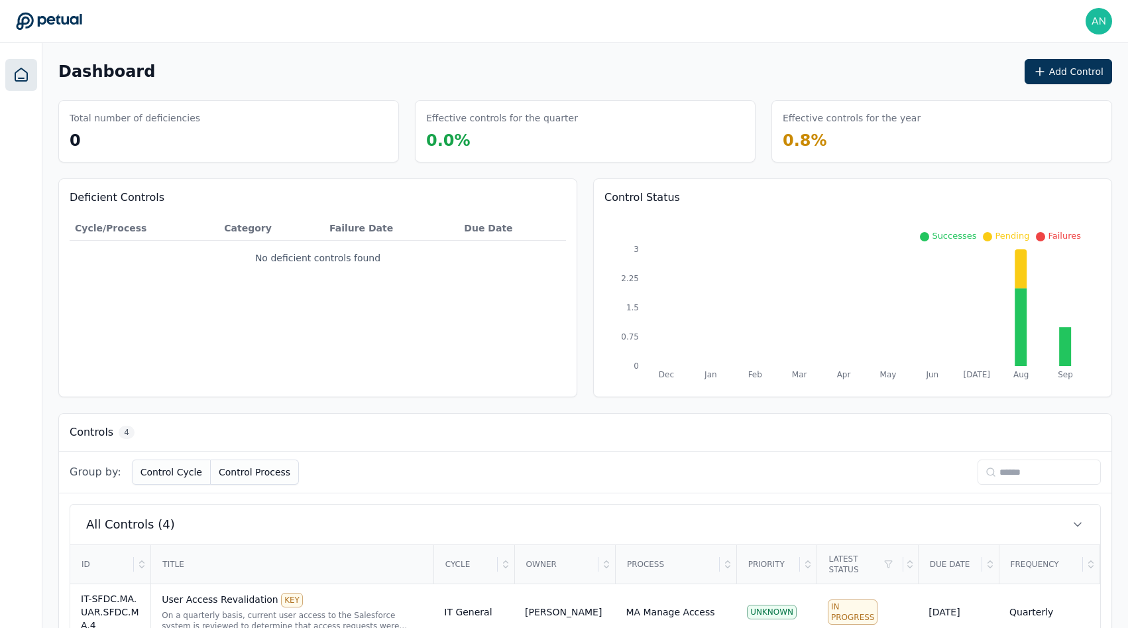
click at [351, 298] on div "Deficient Controls Cycle/Process Category Failure Date Due Date No deficient co…" at bounding box center [317, 287] width 519 height 219
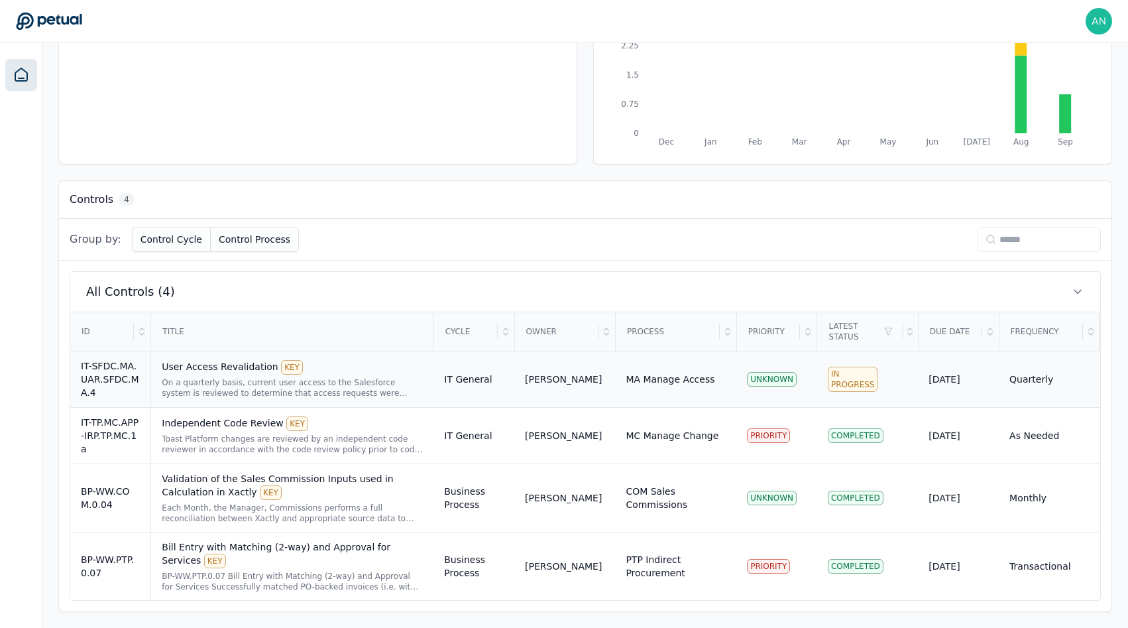
click at [206, 380] on div "On a quarterly basis, current user access to the Salesforce system is reviewed …" at bounding box center [292, 387] width 261 height 21
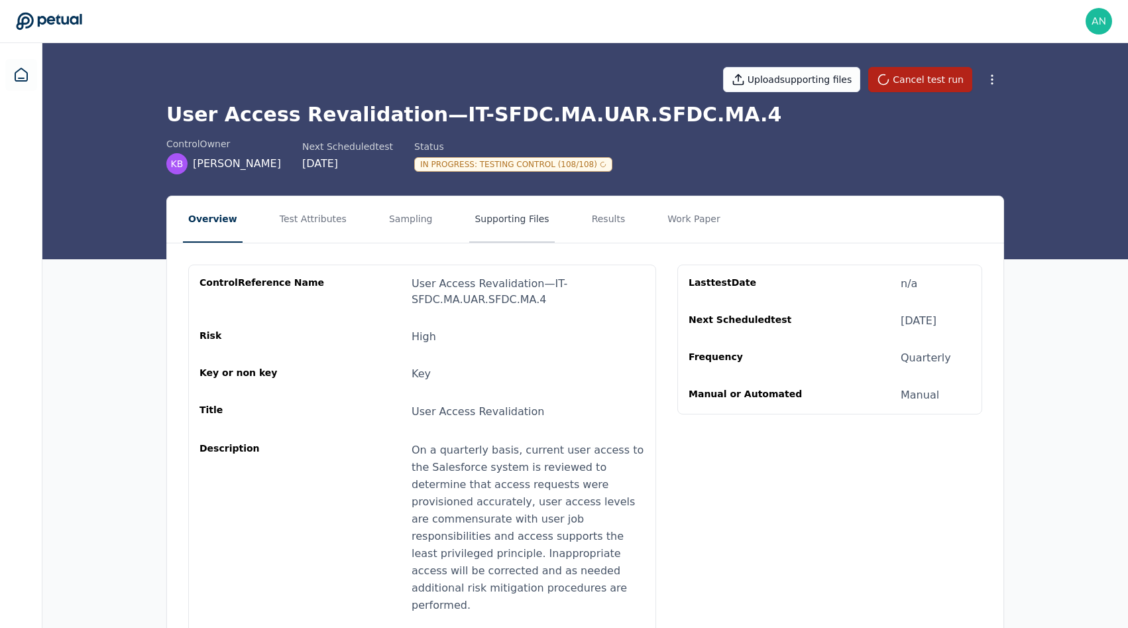
click at [471, 218] on button "Supporting Files" at bounding box center [511, 219] width 85 height 46
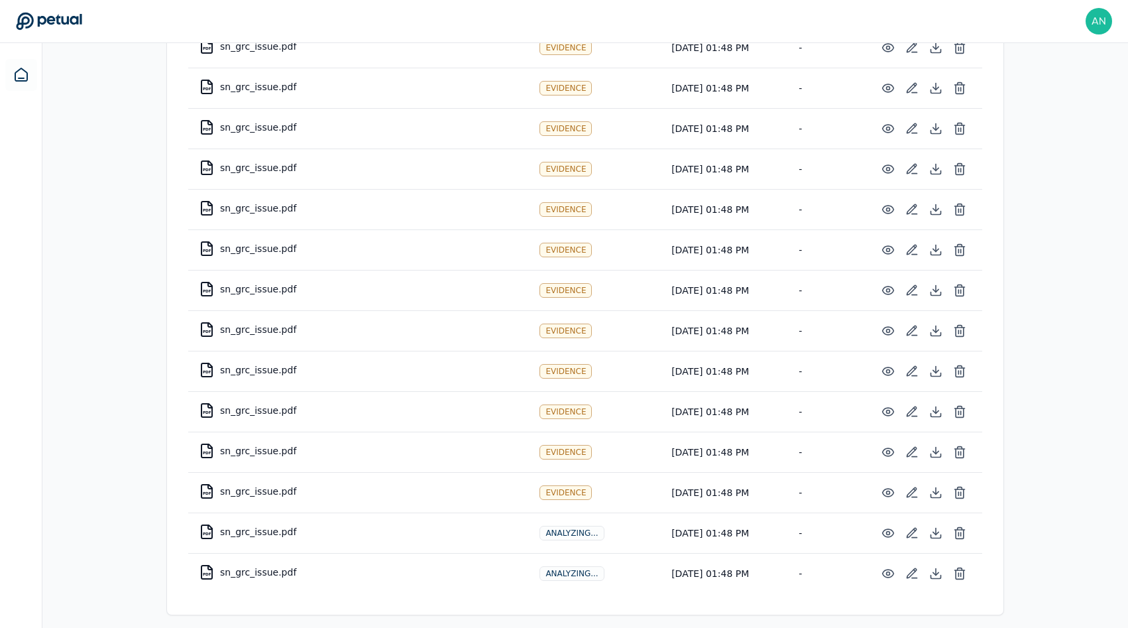
scroll to position [2098, 0]
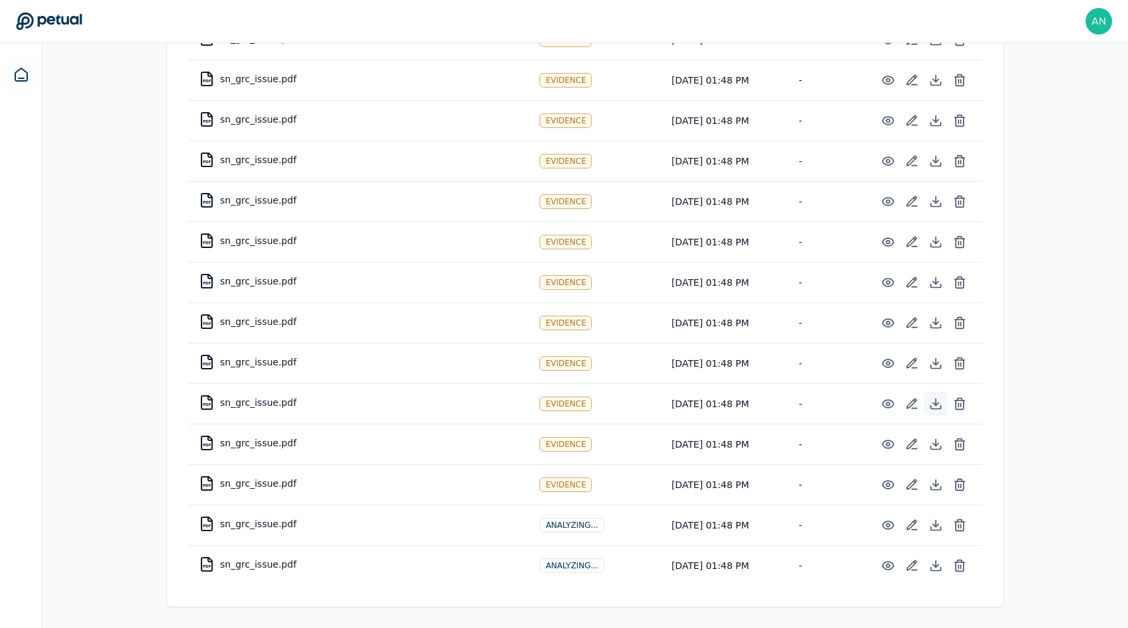
click at [931, 405] on icon at bounding box center [936, 406] width 10 height 3
click at [938, 438] on icon at bounding box center [935, 443] width 13 height 13
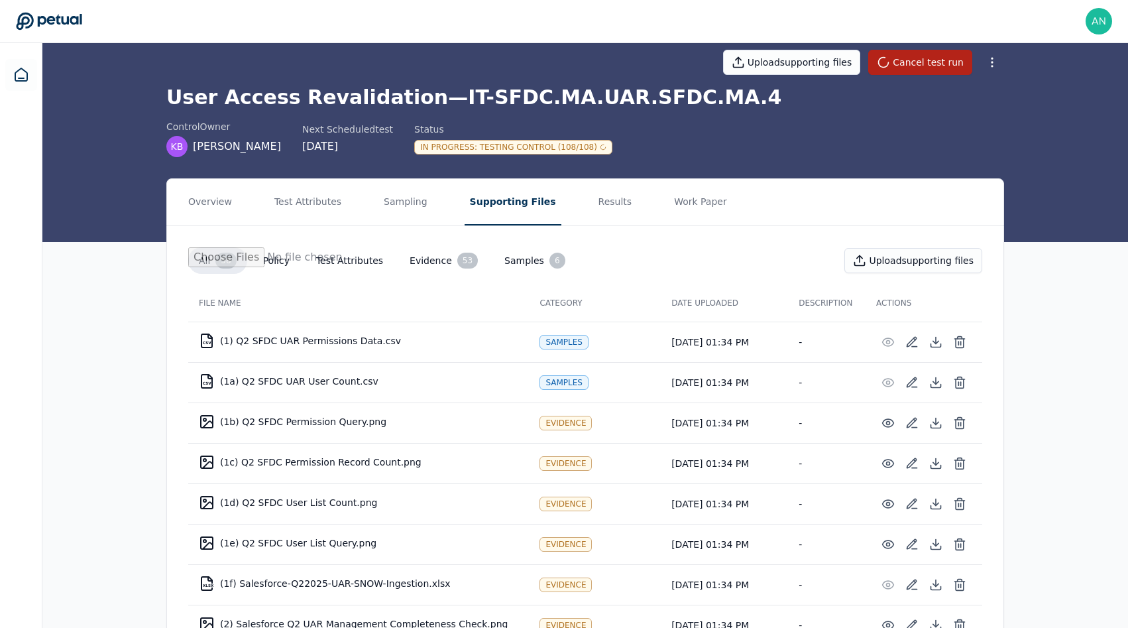
scroll to position [0, 0]
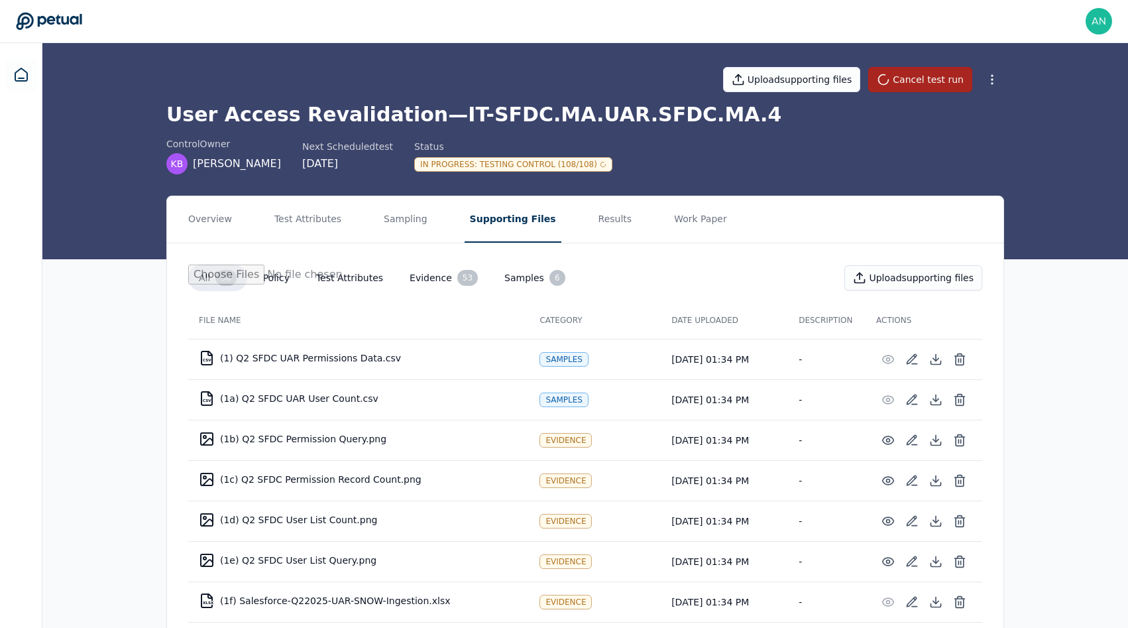
click at [938, 73] on button "Cancel test run" at bounding box center [920, 79] width 104 height 25
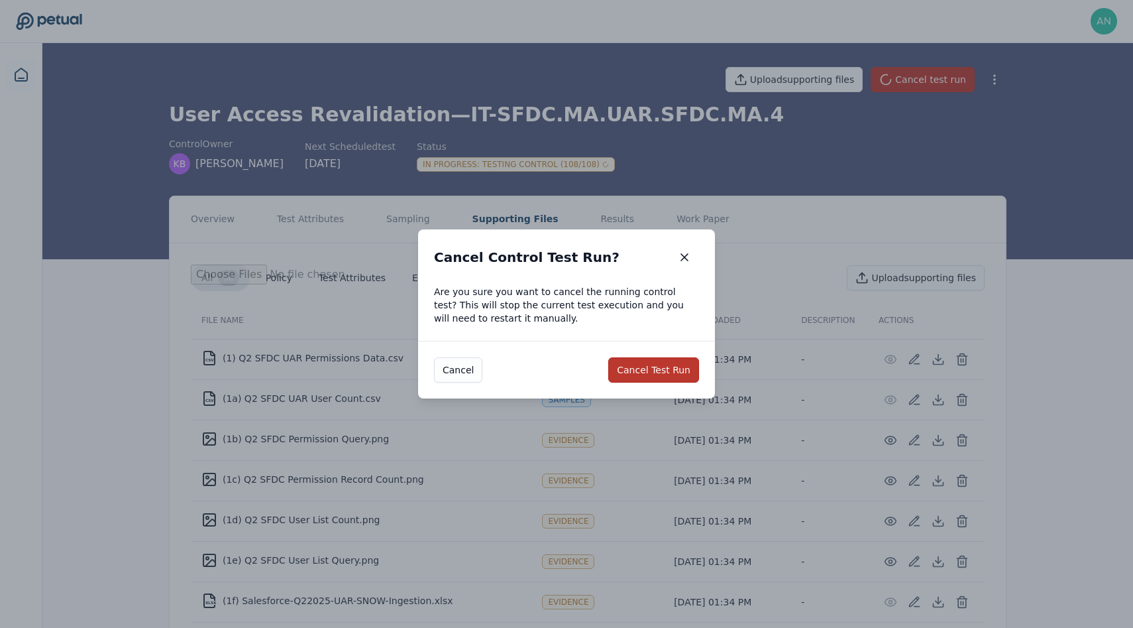
click at [679, 364] on button "Cancel Test Run" at bounding box center [653, 369] width 91 height 25
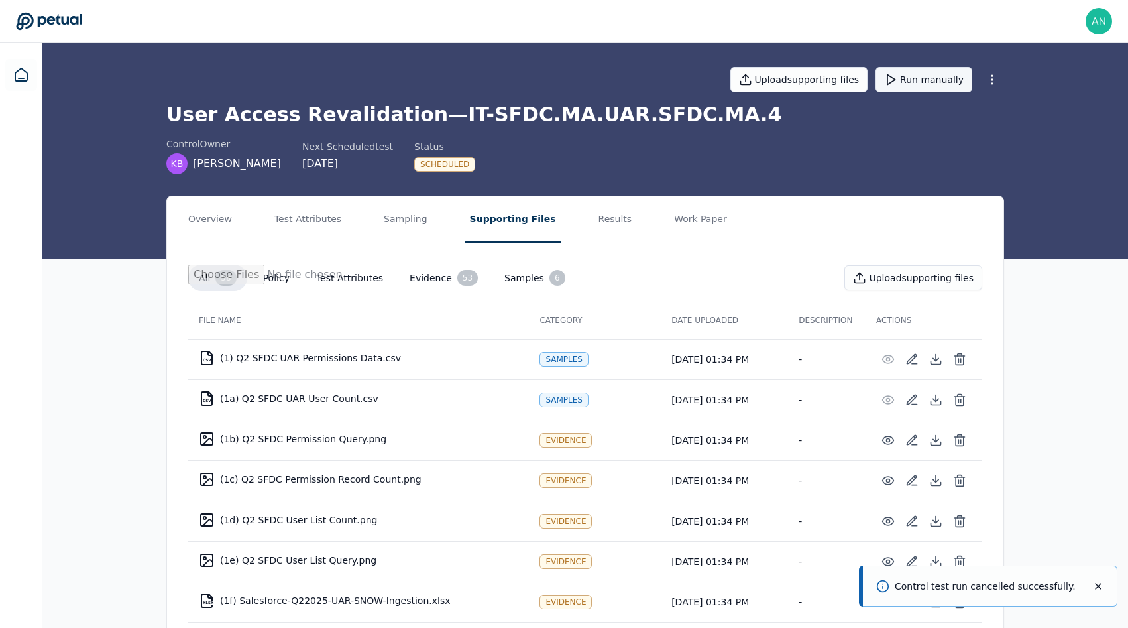
click at [923, 83] on button "Run manually" at bounding box center [923, 79] width 97 height 25
click at [25, 72] on icon at bounding box center [21, 75] width 16 height 16
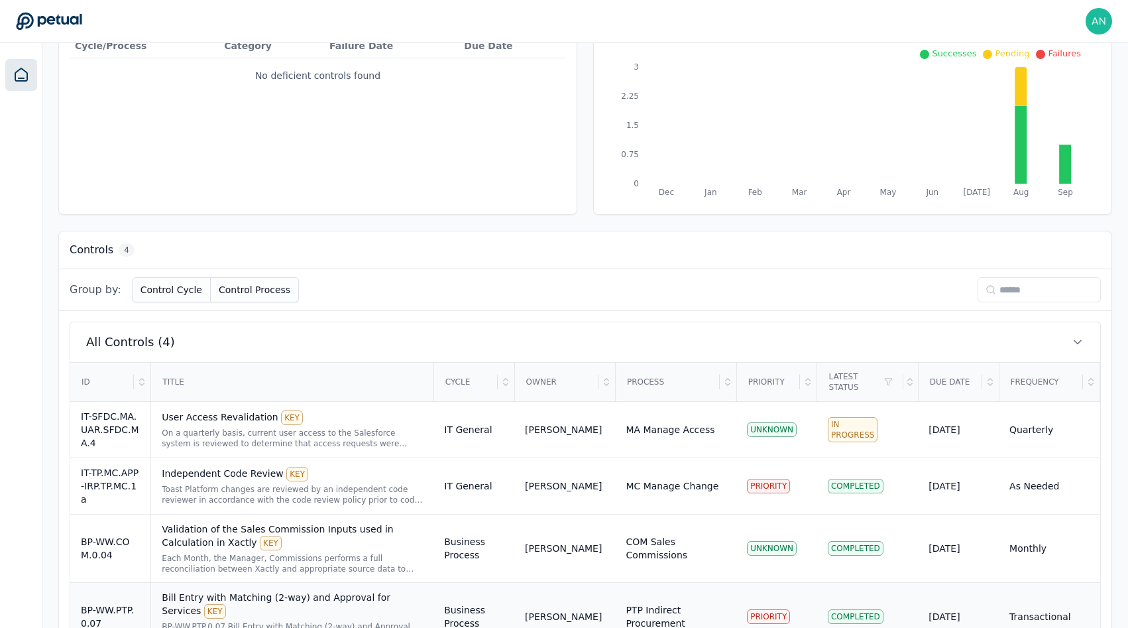
scroll to position [233, 0]
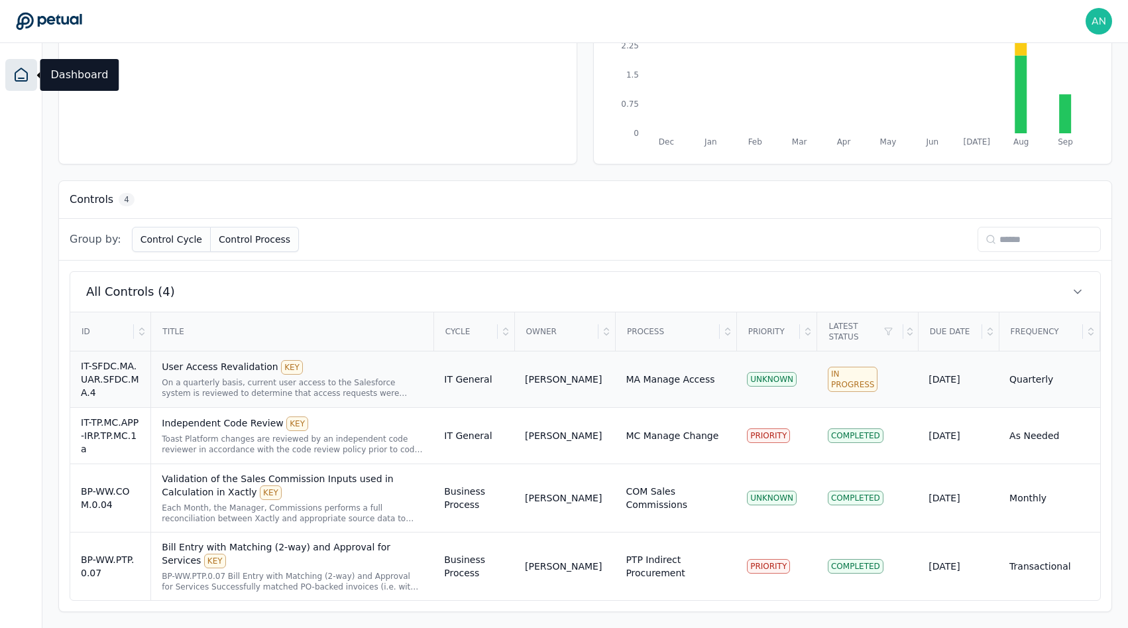
click at [218, 385] on div "On a quarterly basis, current user access to the Salesforce system is reviewed …" at bounding box center [292, 387] width 261 height 21
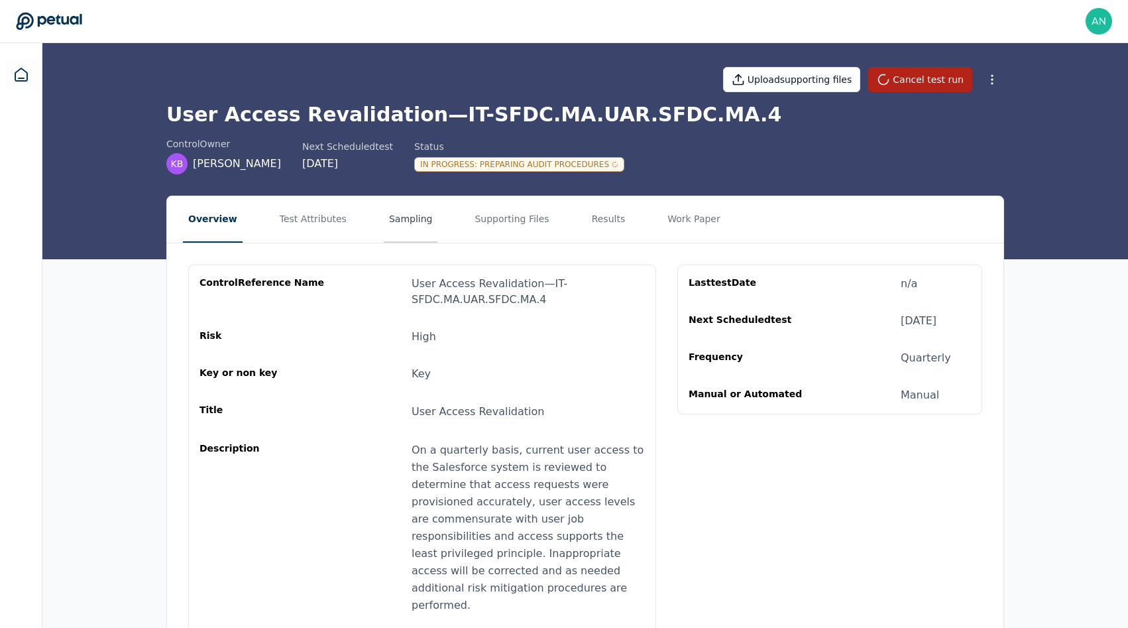
click at [408, 230] on button "Sampling" at bounding box center [411, 219] width 54 height 46
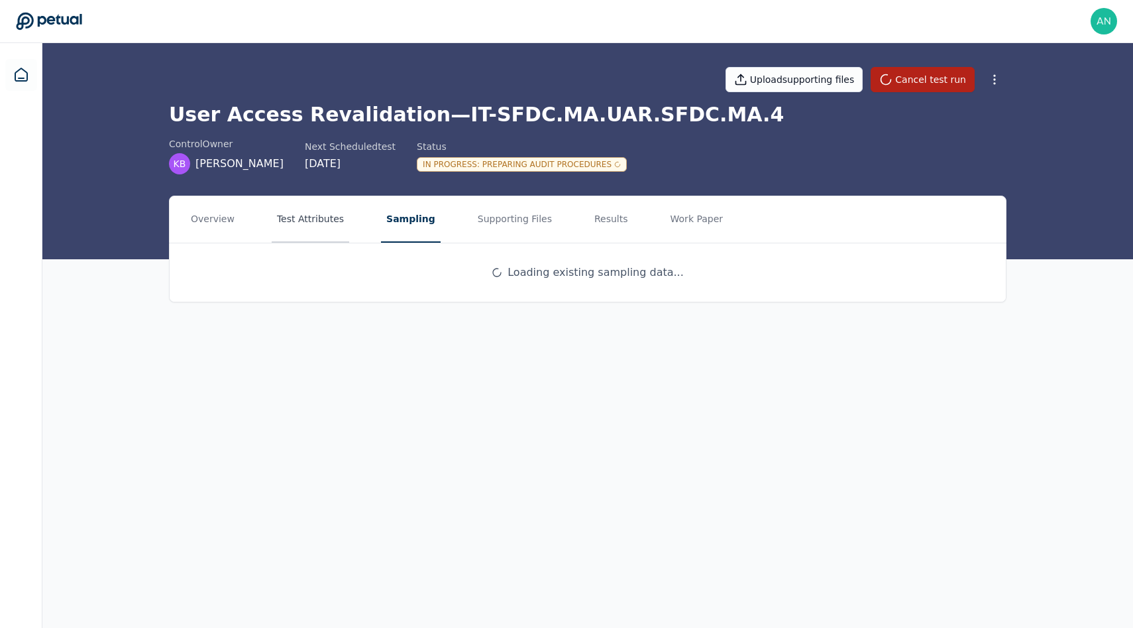
click at [304, 230] on button "Test Attributes" at bounding box center [311, 219] width 78 height 46
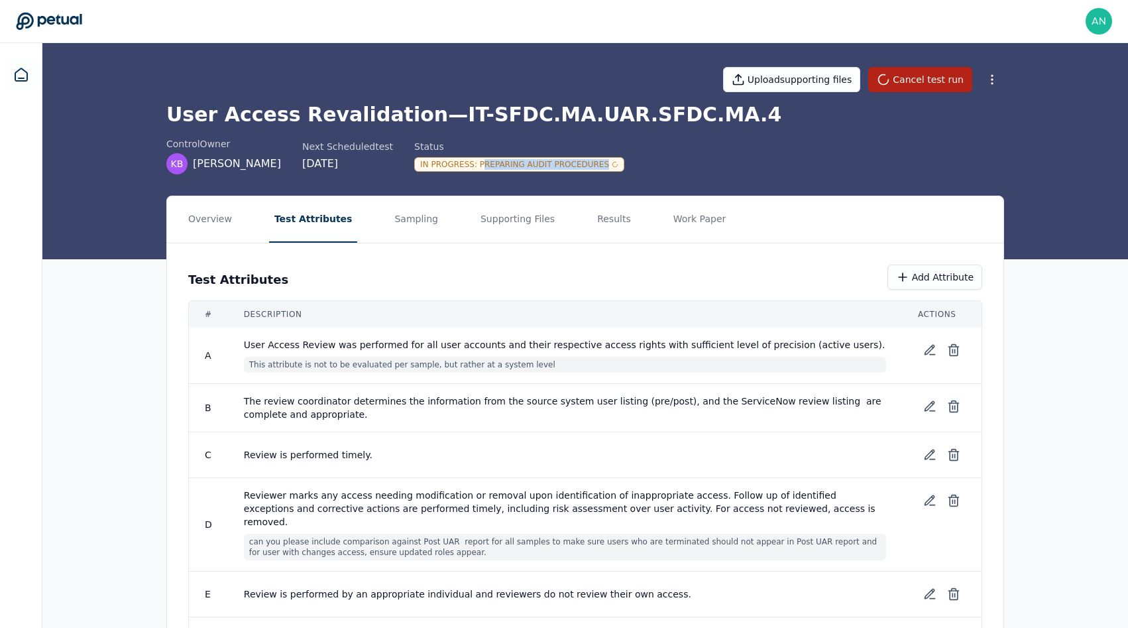
drag, startPoint x: 475, startPoint y: 168, endPoint x: 477, endPoint y: 178, distance: 9.5
click at [476, 173] on div "control Owner KB Kristan Brackney Next Scheduled test 9/29/2025 Status In Progr…" at bounding box center [585, 155] width 838 height 37
click at [483, 208] on button "Supporting Files" at bounding box center [517, 219] width 85 height 46
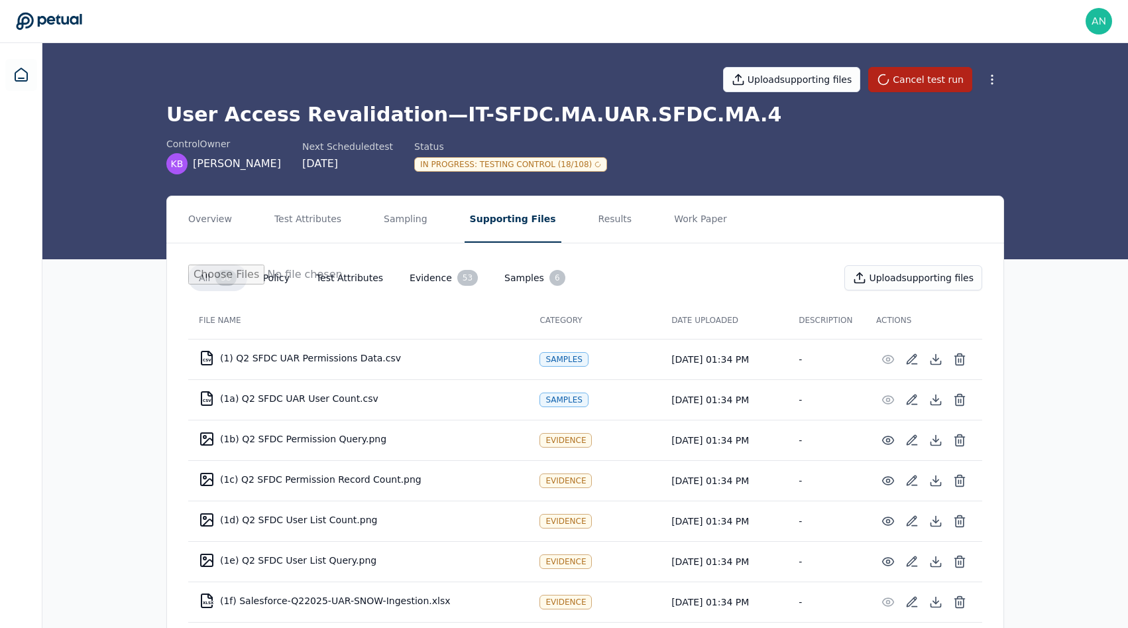
click at [608, 101] on div "Upload supporting files Cancel test run" at bounding box center [585, 79] width 838 height 46
click at [677, 157] on div "control Owner KB Kristan Brackney Next Scheduled test 9/29/2025 Status In Progr…" at bounding box center [585, 155] width 838 height 37
